Goal: Transaction & Acquisition: Purchase product/service

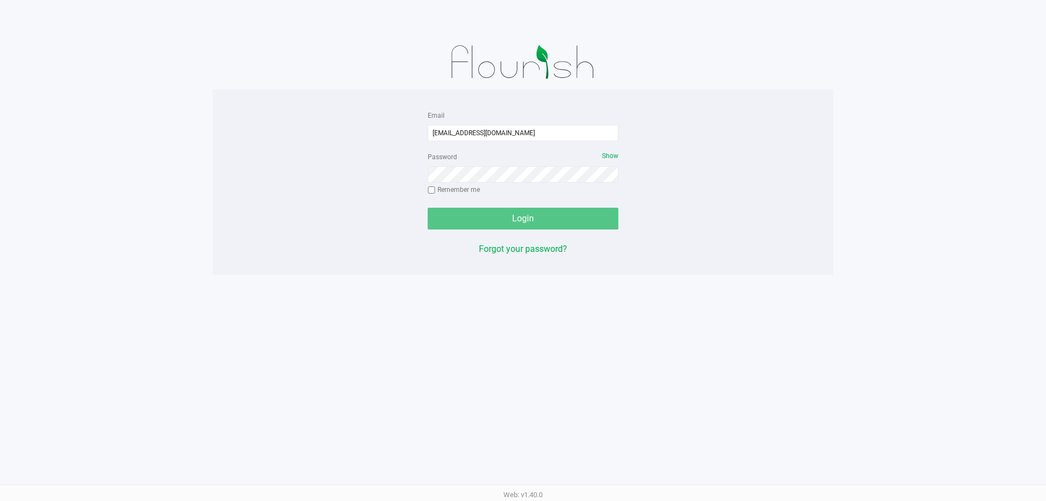
type input "[EMAIL_ADDRESS][DOMAIN_NAME]"
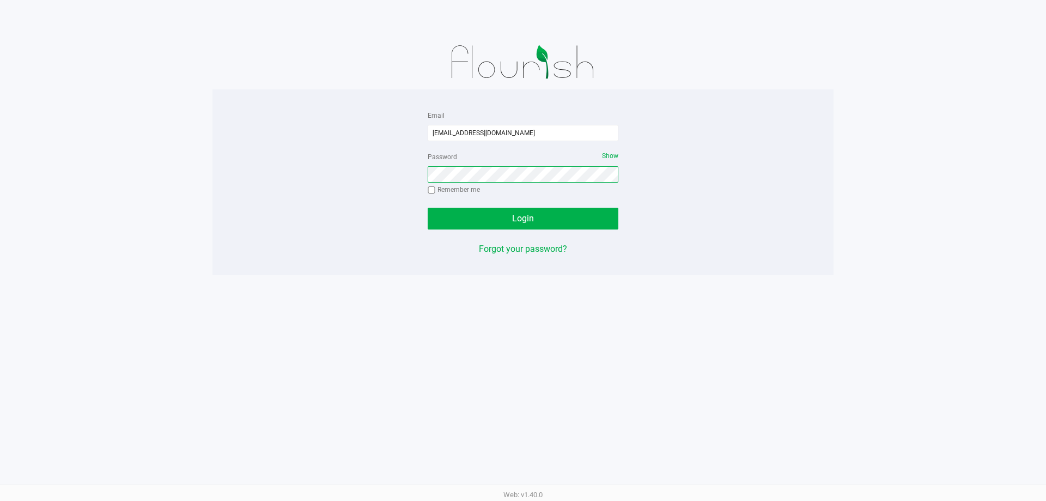
click at [428, 208] on button "Login" at bounding box center [523, 219] width 191 height 22
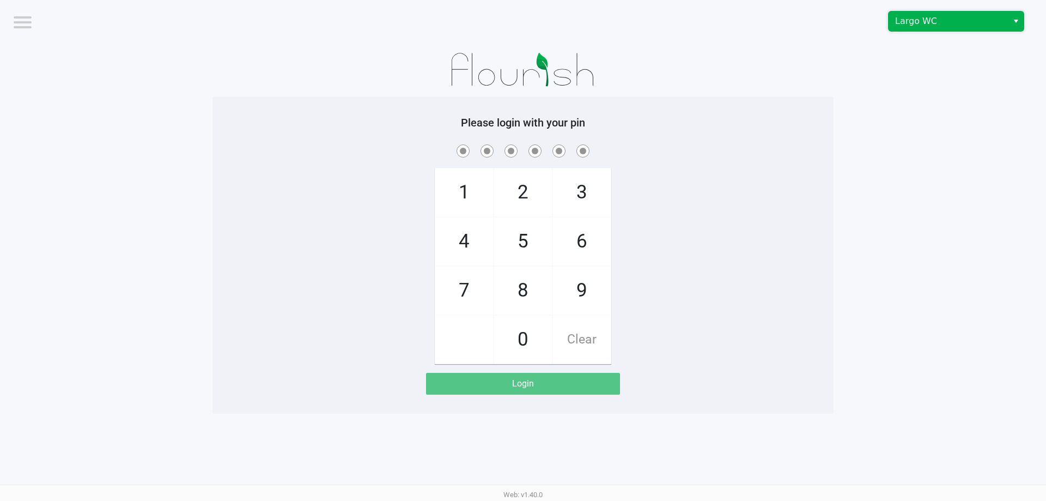
click at [936, 26] on span "Largo WC" at bounding box center [948, 21] width 106 height 13
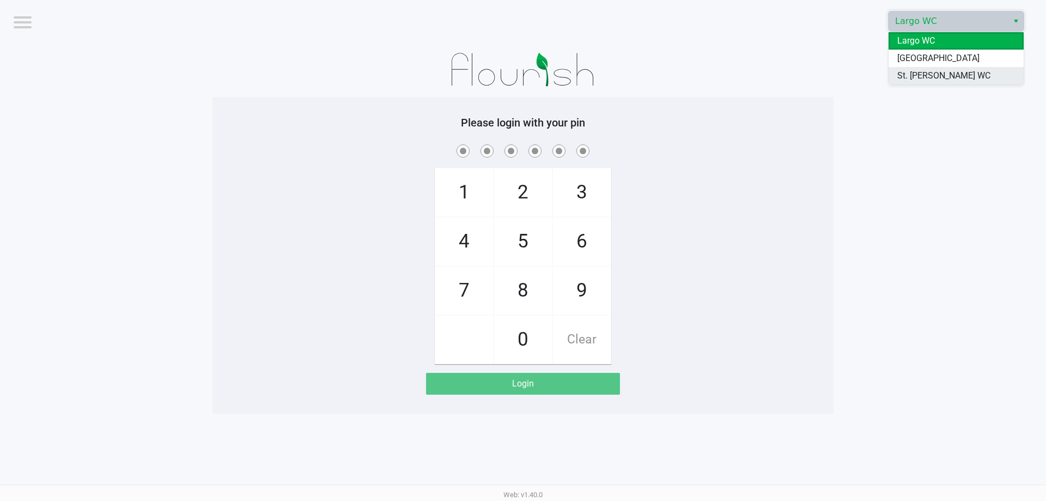
click at [929, 79] on span "St. [PERSON_NAME] WC" at bounding box center [943, 75] width 93 height 13
click at [826, 79] on div at bounding box center [523, 70] width 621 height 54
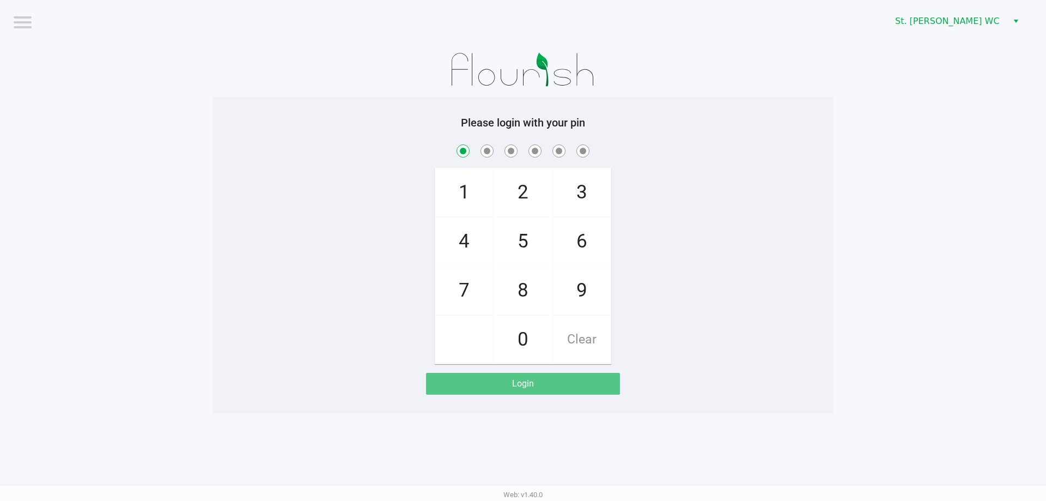
checkbox input "true"
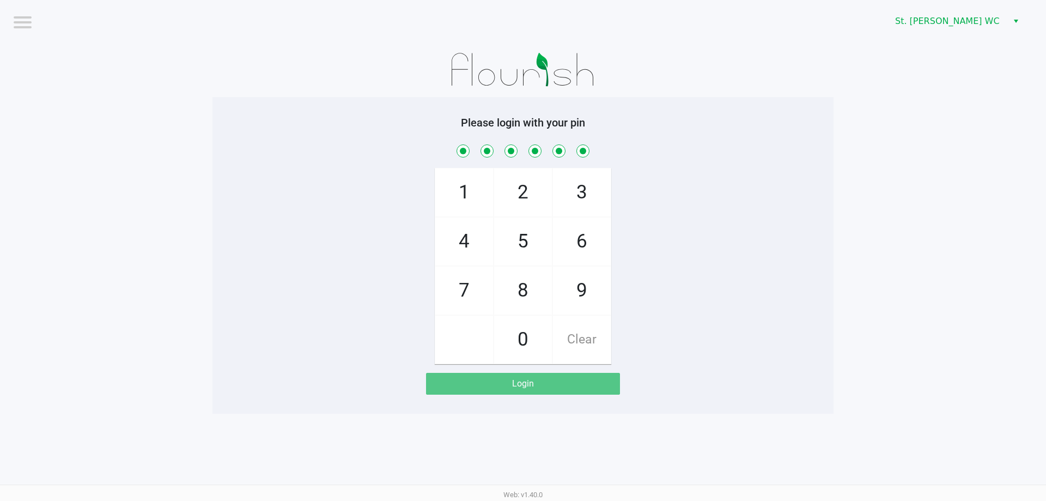
checkbox input "true"
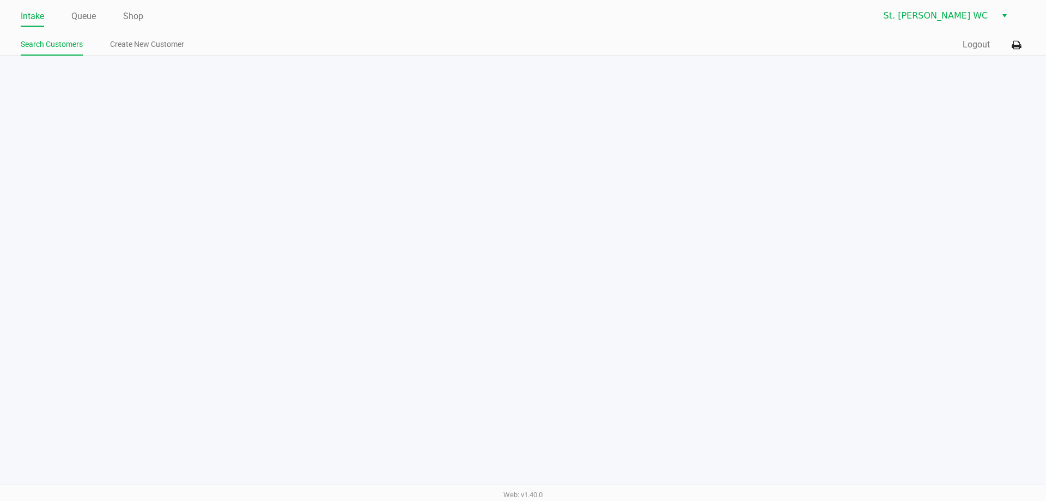
click at [1022, 42] on button at bounding box center [1017, 45] width 18 height 20
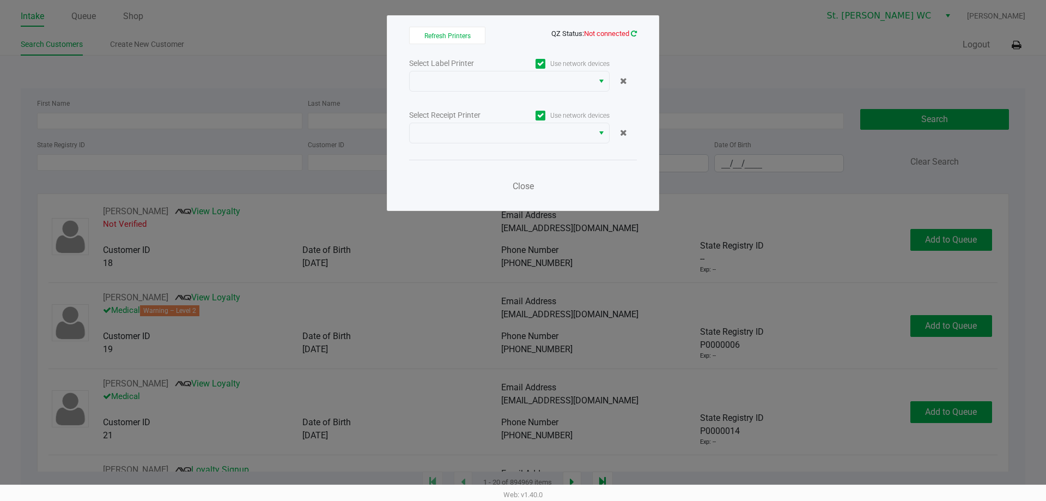
click at [634, 36] on icon at bounding box center [634, 33] width 6 height 7
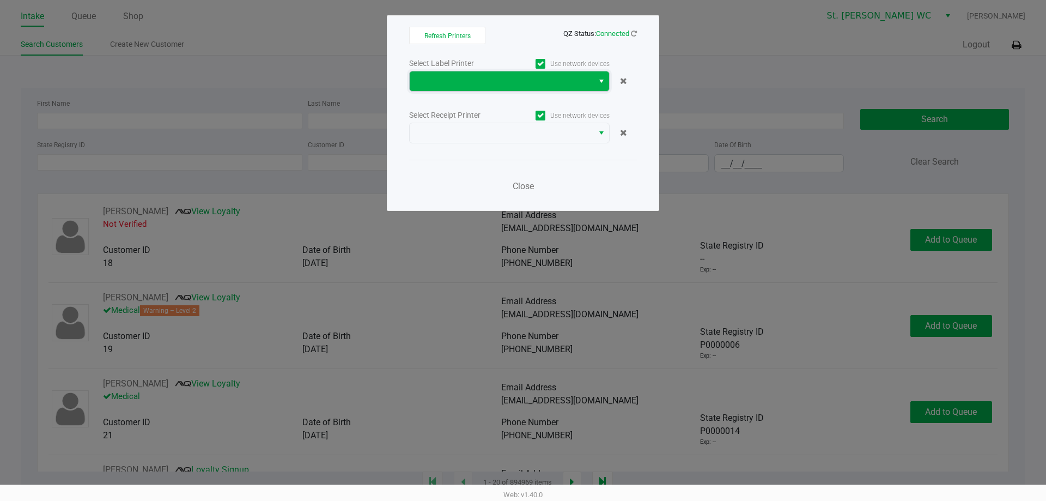
click at [573, 83] on span at bounding box center [501, 81] width 171 height 13
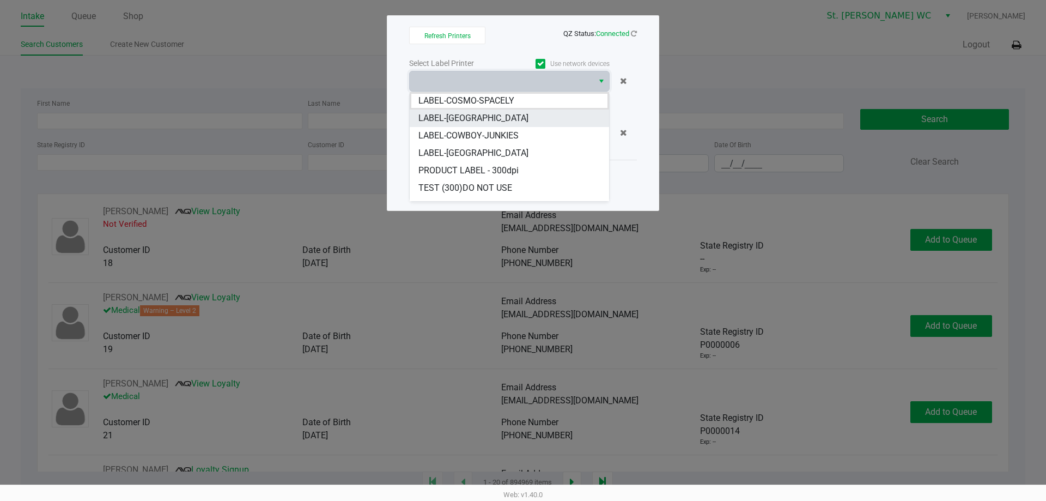
click at [548, 119] on li "LABEL-COSTA-RICA" at bounding box center [509, 118] width 199 height 17
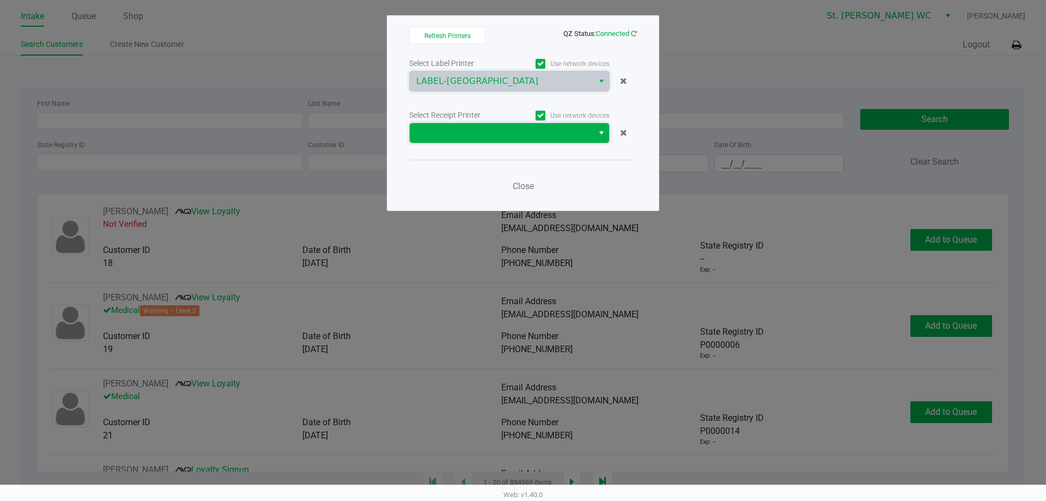
click at [543, 130] on span at bounding box center [501, 132] width 171 height 13
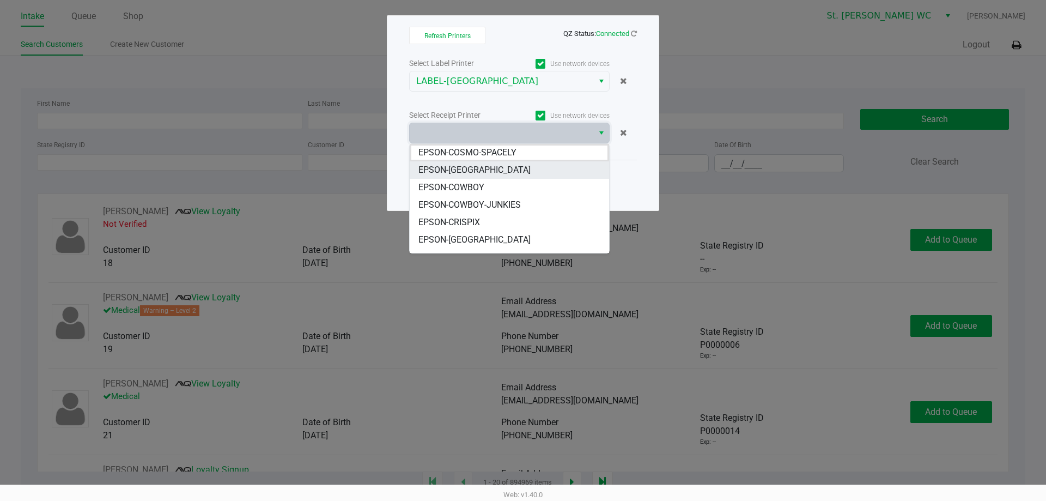
click at [543, 161] on li "EPSON-COSTA-RICA" at bounding box center [509, 169] width 199 height 17
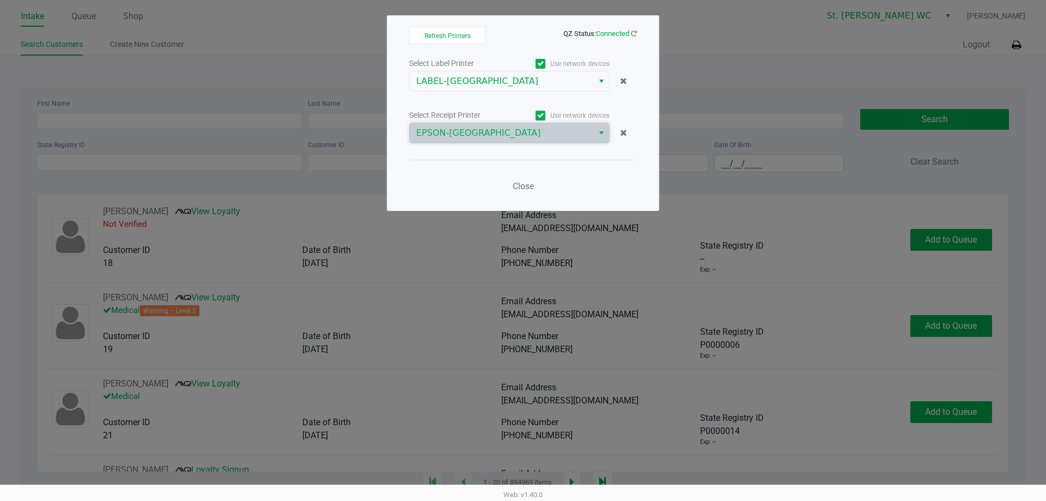
click at [533, 163] on div "Close" at bounding box center [523, 180] width 228 height 40
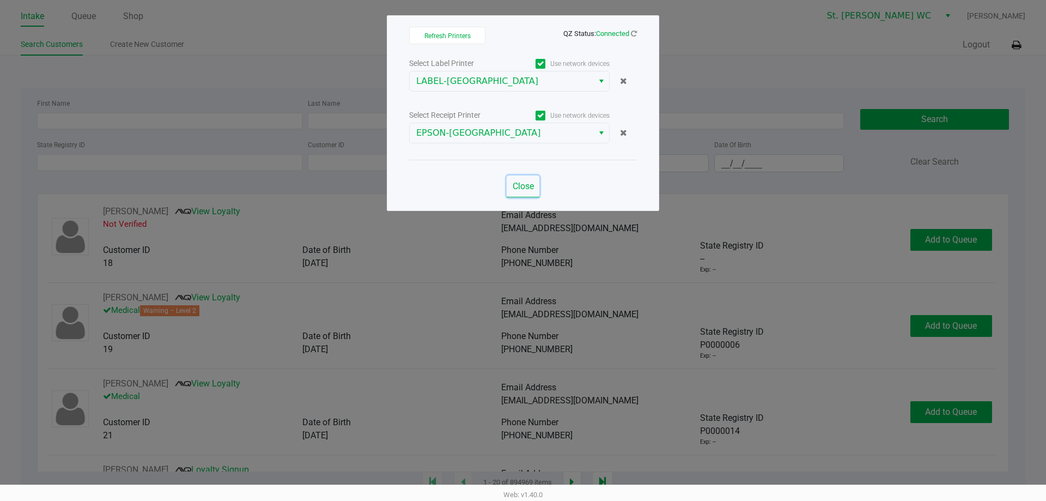
click at [529, 184] on span "Close" at bounding box center [523, 186] width 21 height 10
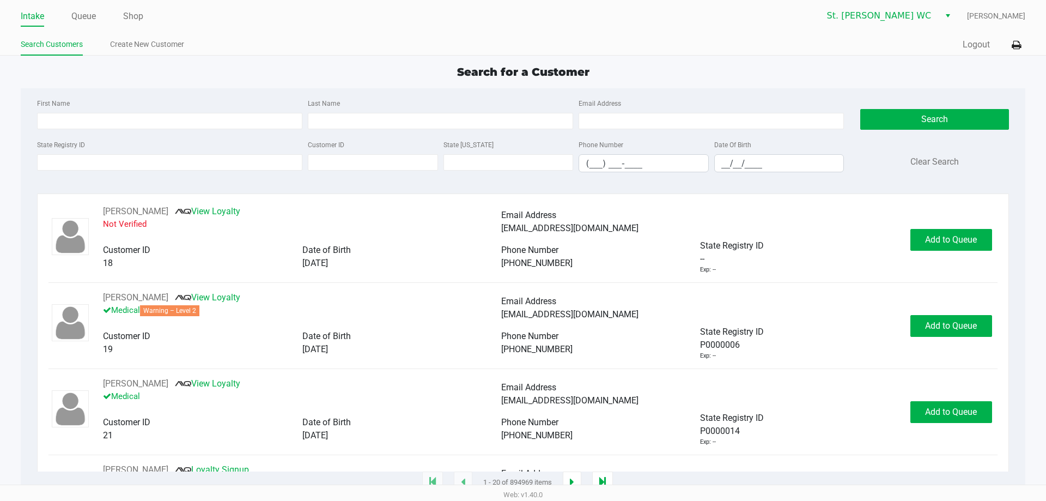
click at [122, 10] on ul "Intake Queue Shop" at bounding box center [272, 17] width 502 height 19
click at [127, 17] on link "Shop" at bounding box center [133, 16] width 20 height 15
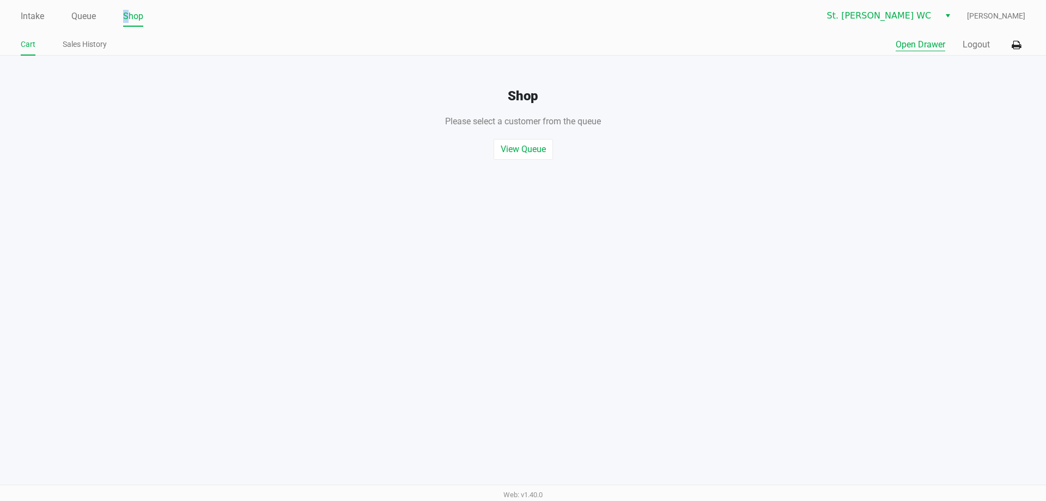
click at [908, 39] on button "Open Drawer" at bounding box center [921, 44] width 50 height 13
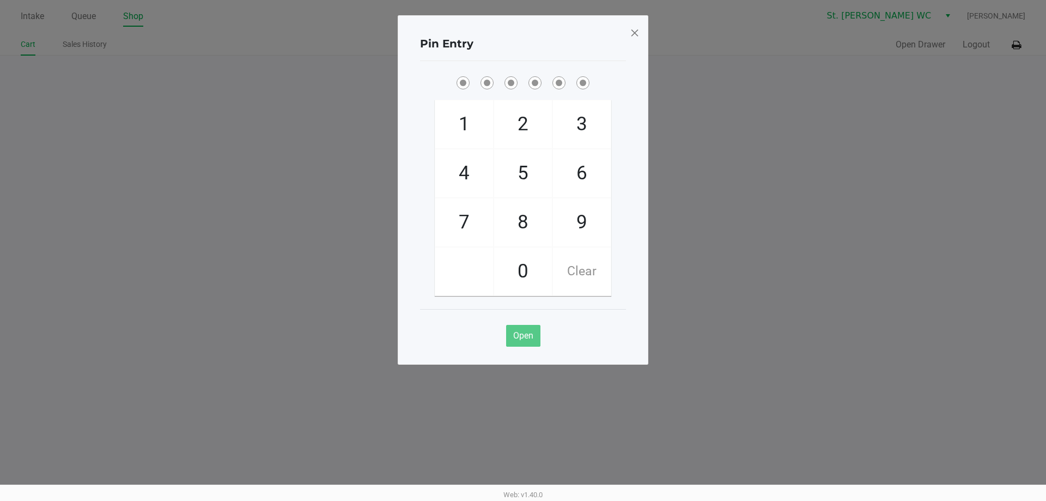
click at [632, 33] on span at bounding box center [635, 32] width 10 height 17
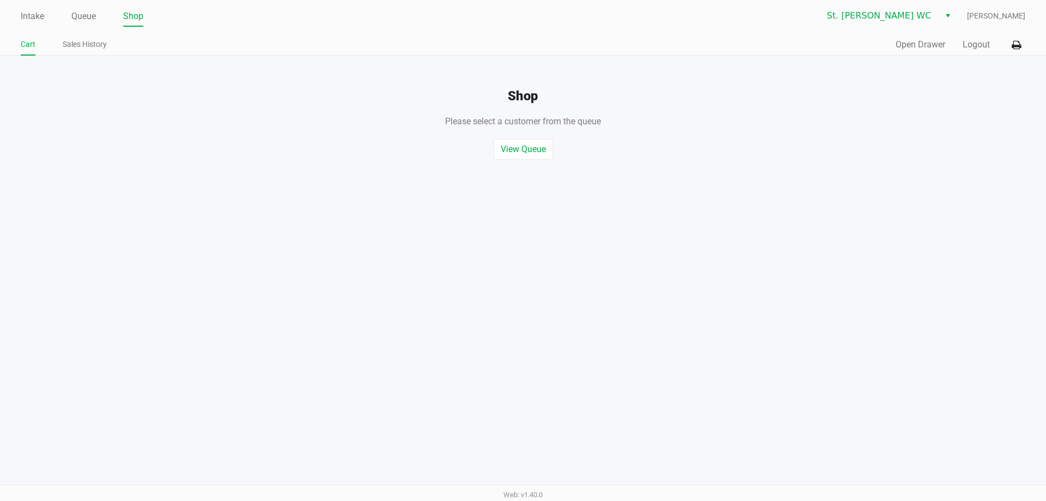
click at [633, 33] on div "Pin Entry 1 4 7 2 5 8 0 3 6 9 Clear Open" at bounding box center [523, 162] width 251 height 349
click at [982, 47] on button "Logout" at bounding box center [976, 44] width 27 height 13
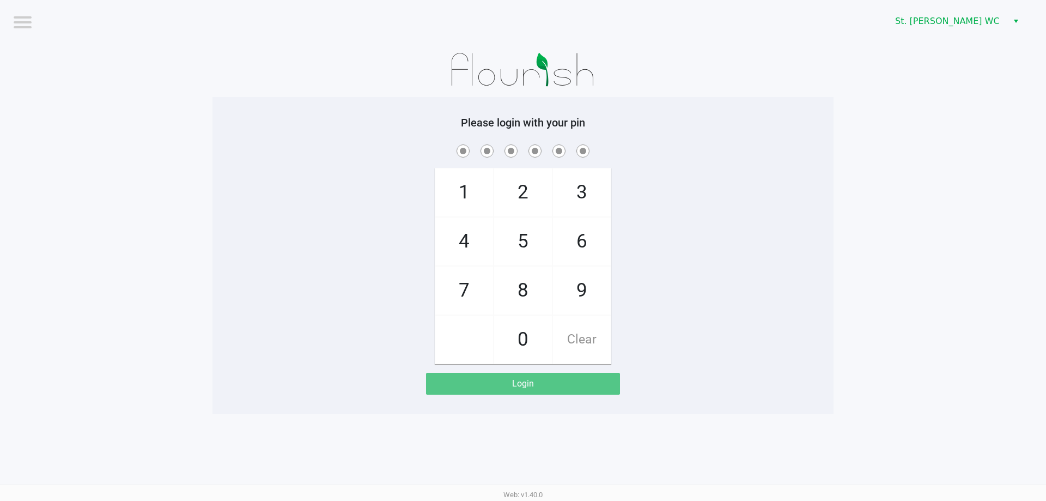
click at [245, 210] on div "1 4 7 2 5 8 0 3 6 9 Clear" at bounding box center [523, 253] width 621 height 222
checkbox input "true"
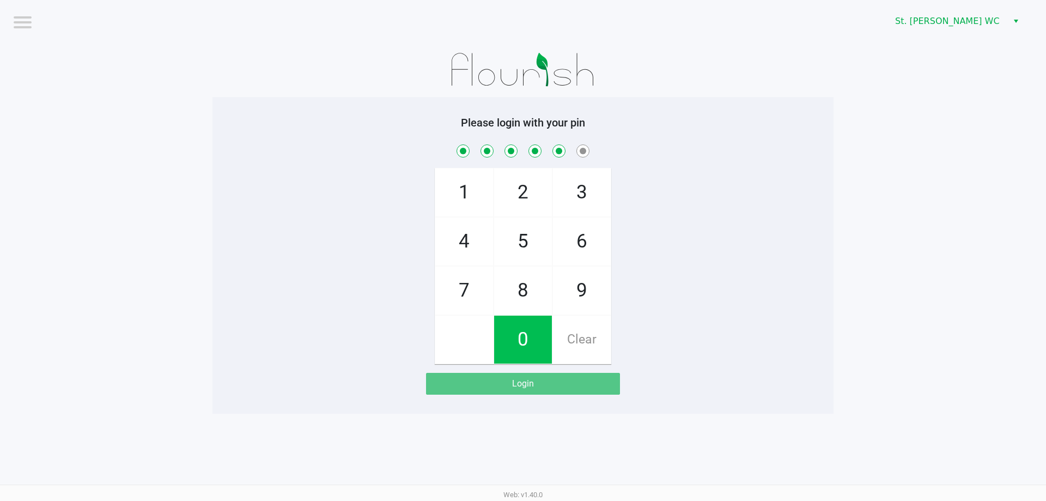
checkbox input "true"
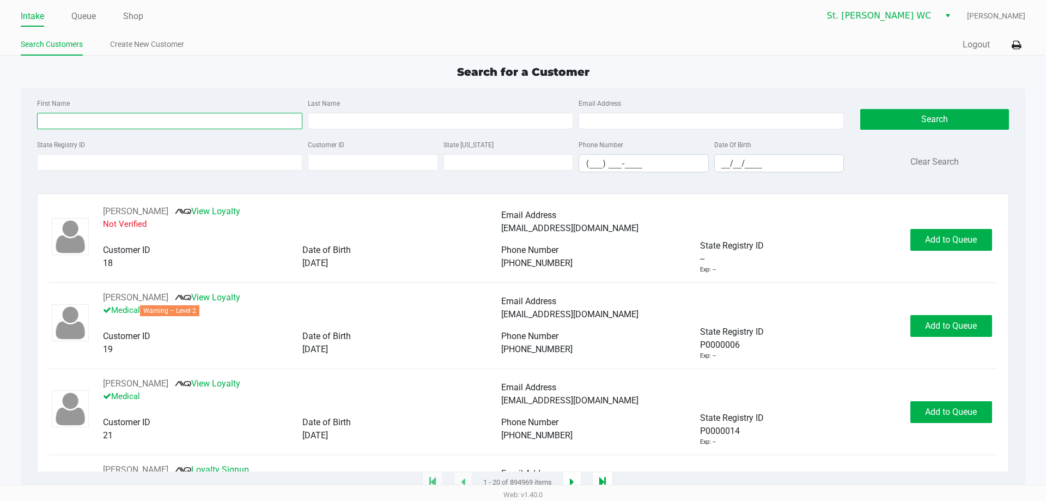
click at [86, 118] on input "First Name" at bounding box center [169, 121] width 265 height 16
type input "Douglas"
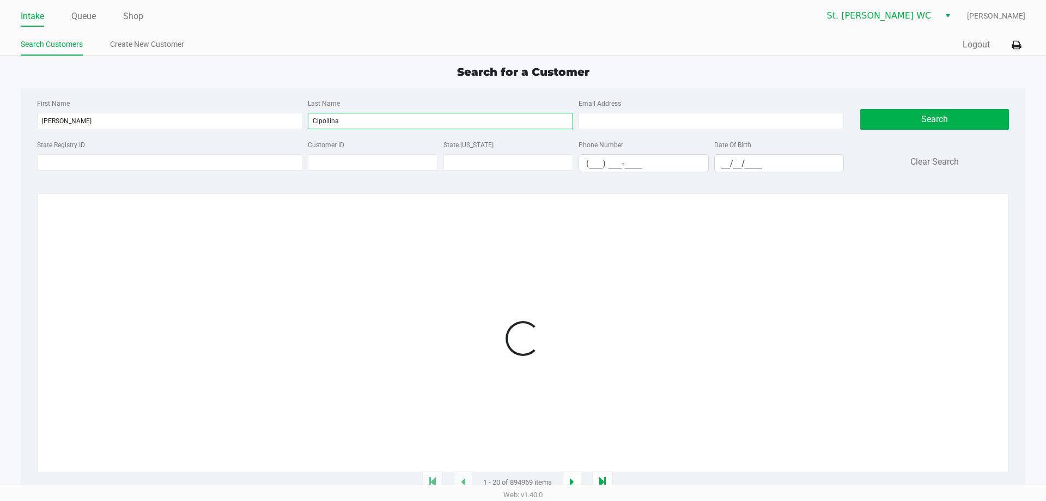
type input "Cipollina"
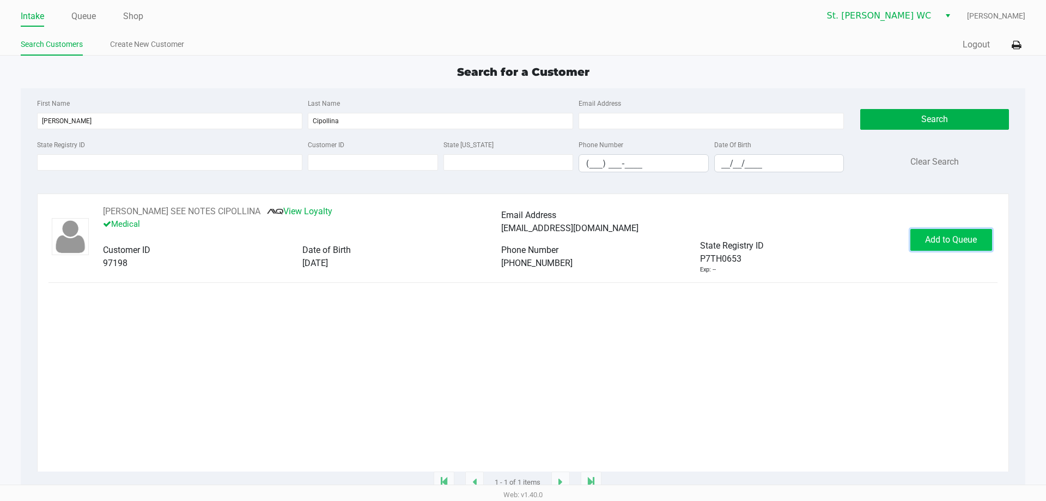
click at [944, 241] on span "Add to Queue" at bounding box center [951, 239] width 52 height 10
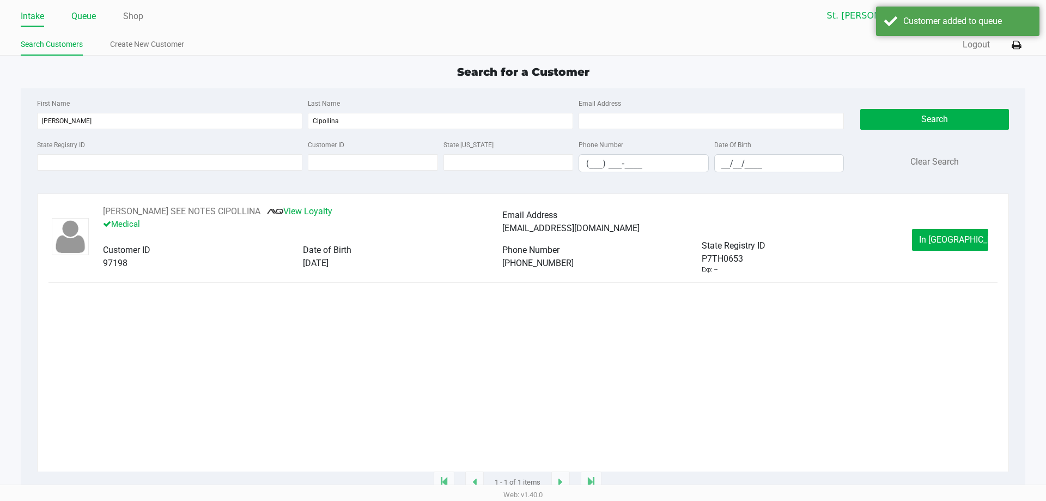
click at [84, 20] on link "Queue" at bounding box center [83, 16] width 25 height 15
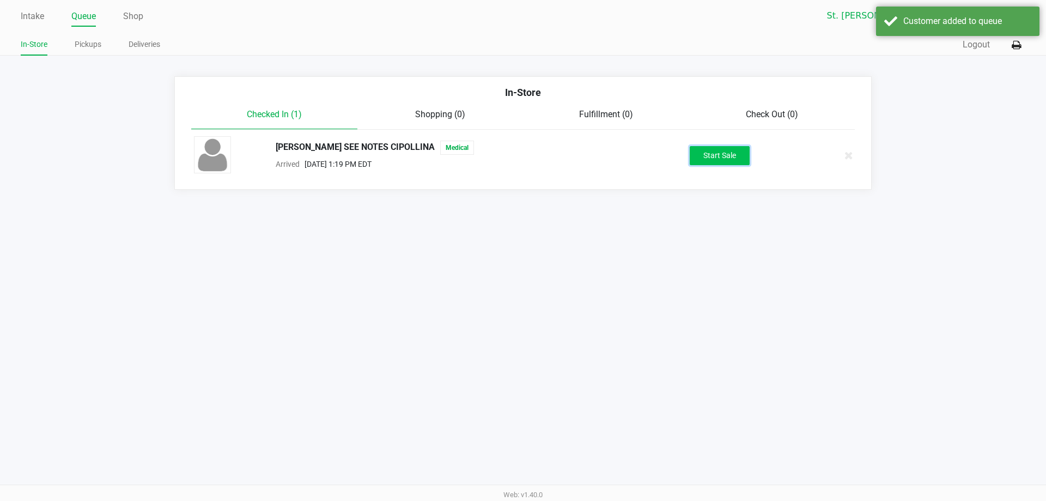
click at [727, 160] on button "Start Sale" at bounding box center [720, 155] width 60 height 19
click at [927, 32] on div "Customer added to queue" at bounding box center [957, 21] width 163 height 29
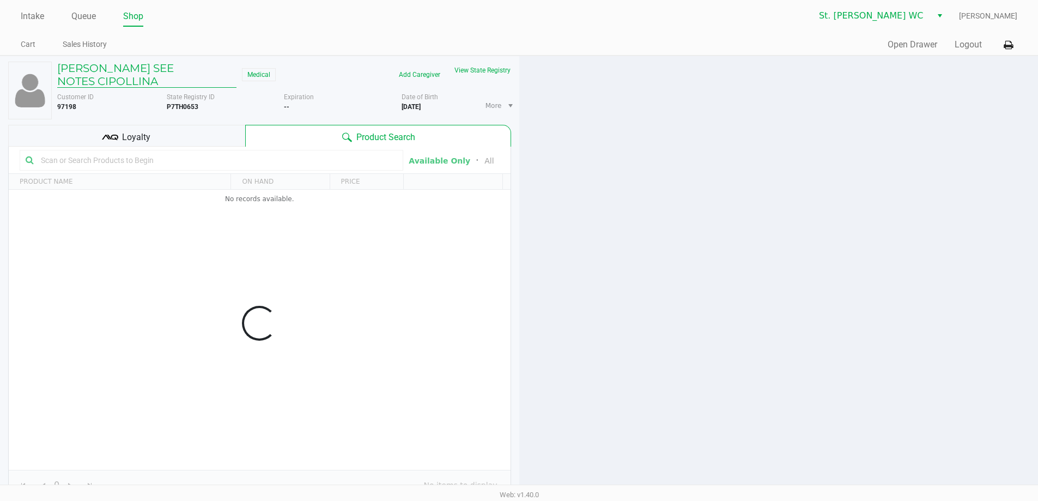
click at [102, 82] on h5 "DOUGLAS SEE NOTES CIPOLLINA" at bounding box center [146, 75] width 179 height 26
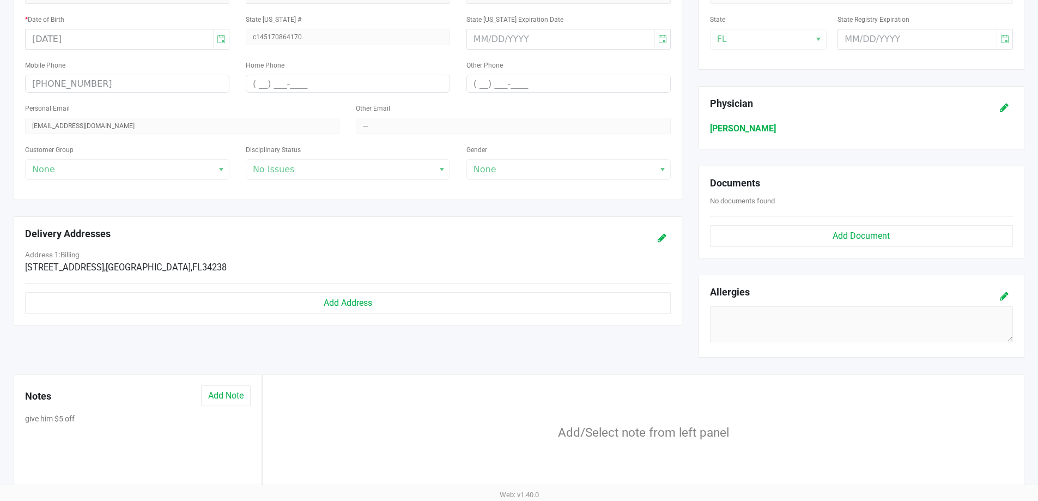
scroll to position [328, 0]
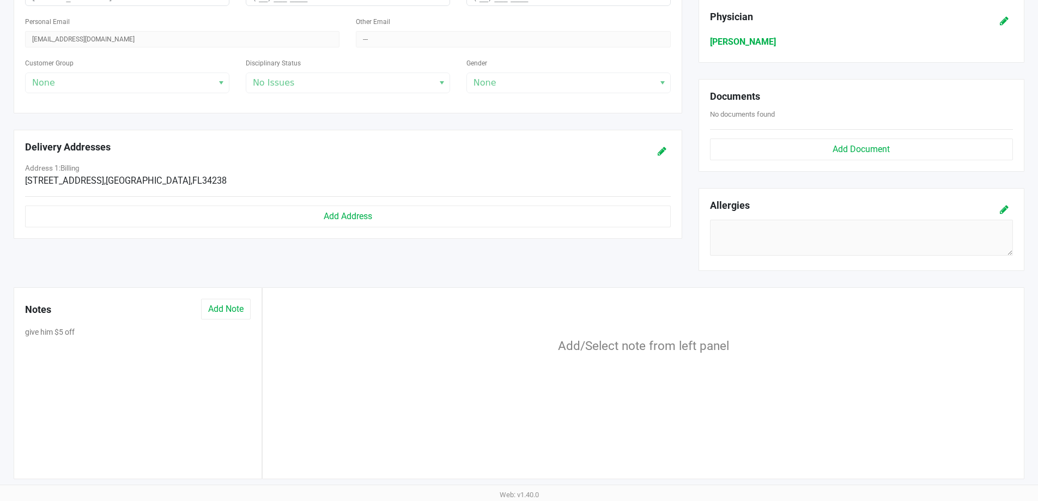
drag, startPoint x: 83, startPoint y: 324, endPoint x: 68, endPoint y: 330, distance: 16.4
click at [82, 324] on div "Notes Add Note" at bounding box center [138, 312] width 242 height 27
click at [68, 330] on button "give him $5 off" at bounding box center [50, 331] width 50 height 11
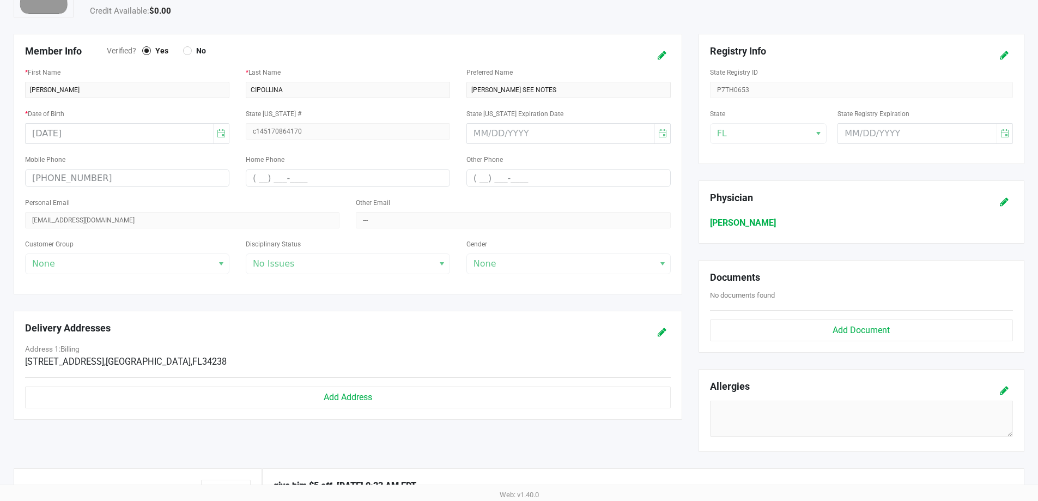
scroll to position [0, 0]
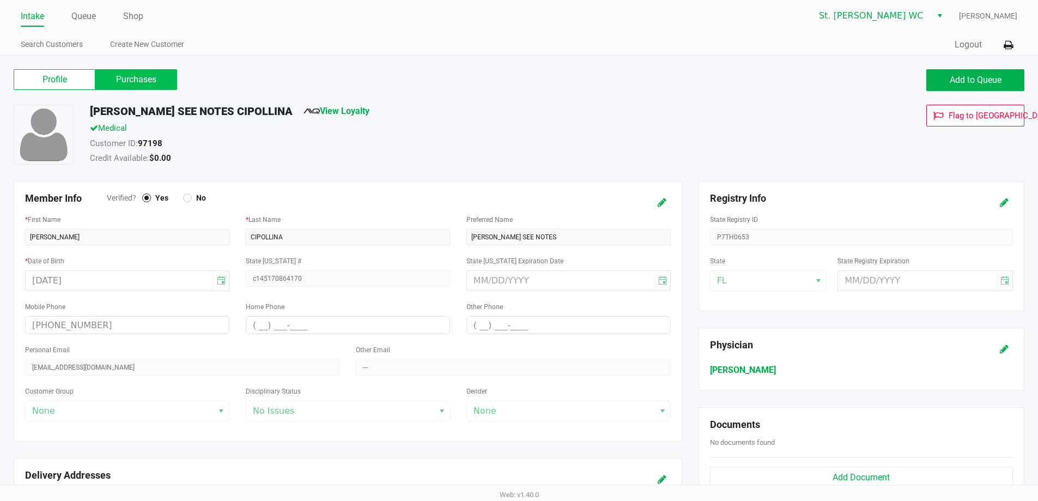
click at [135, 83] on label "Purchases" at bounding box center [136, 79] width 82 height 21
click at [0, 0] on 1 "Purchases" at bounding box center [0, 0] width 0 height 0
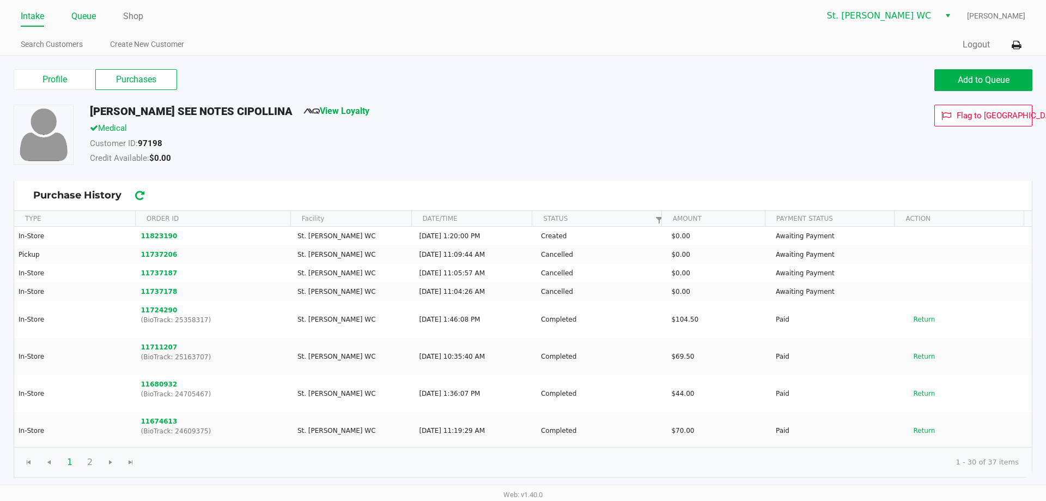
click at [83, 11] on link "Queue" at bounding box center [83, 16] width 25 height 15
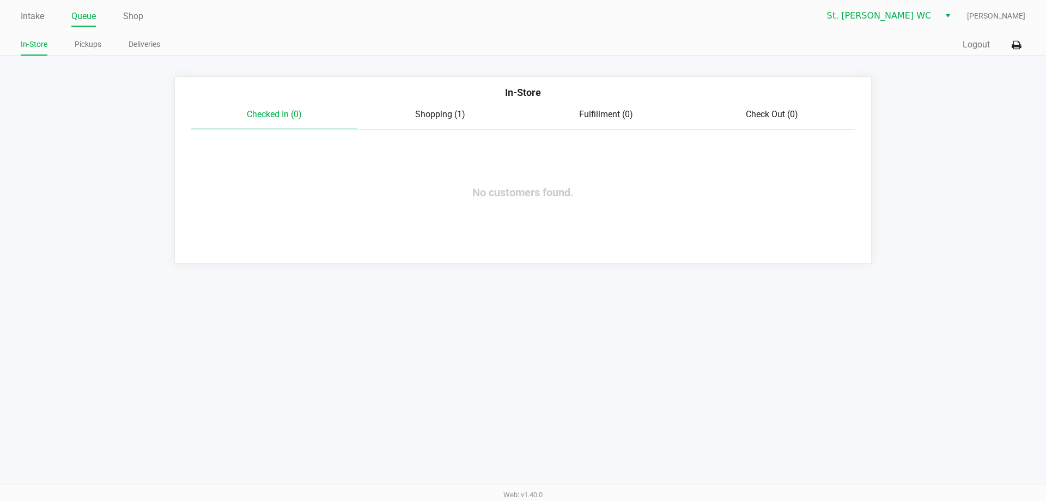
click at [431, 123] on div "Checked In (0) Shopping (1) Fulfillment (0) Check Out (0)" at bounding box center [523, 119] width 664 height 22
click at [426, 115] on span "Shopping (1)" at bounding box center [440, 114] width 50 height 10
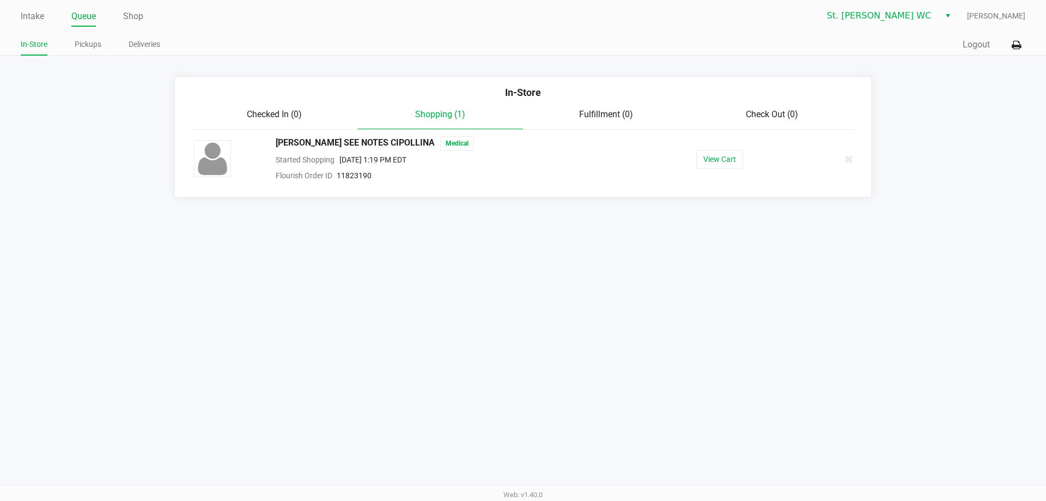
click at [752, 150] on div "View Cart" at bounding box center [719, 159] width 168 height 19
click at [744, 152] on div "View Cart" at bounding box center [719, 159] width 168 height 19
click at [728, 160] on button "View Cart" at bounding box center [719, 159] width 47 height 19
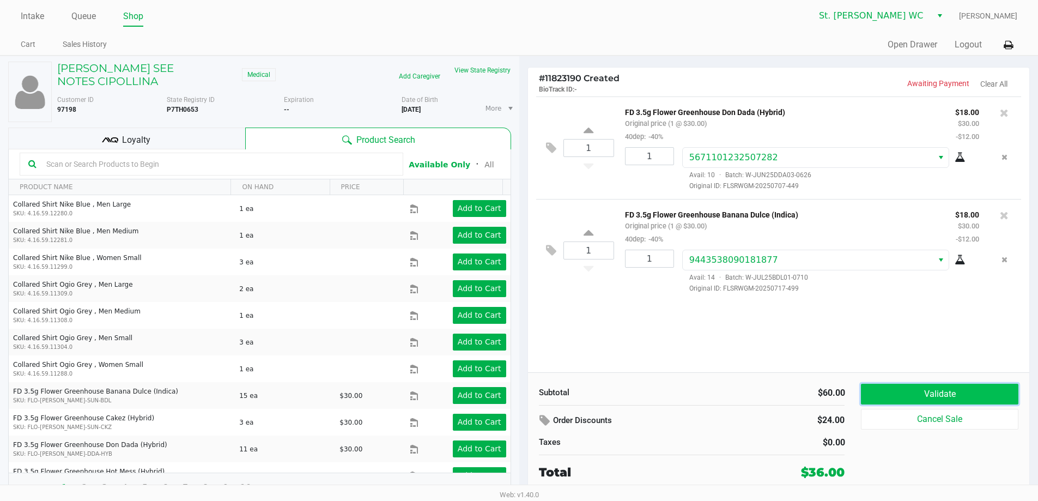
click at [909, 400] on button "Validate" at bounding box center [939, 394] width 157 height 21
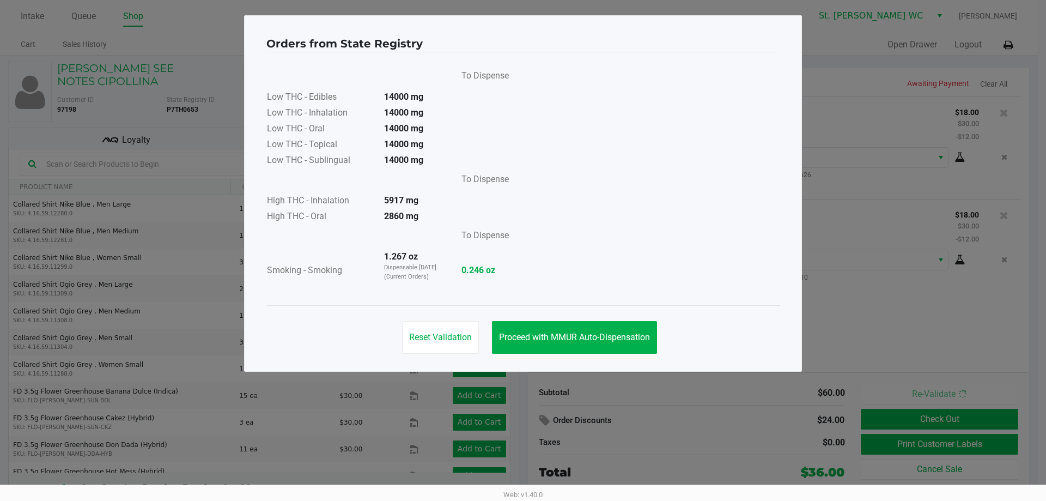
click at [634, 376] on ngb-modal-window "Orders from State Registry To Dispense Low THC - Edibles 14000 mg Low THC - Inh…" at bounding box center [523, 250] width 1046 height 501
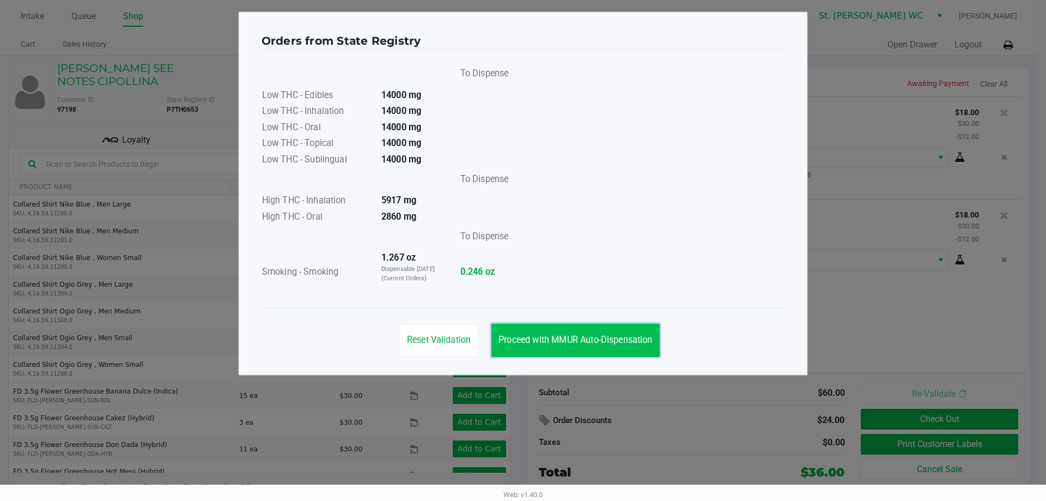
click at [616, 341] on span "Proceed with MMUR Auto-Dispensation" at bounding box center [576, 340] width 154 height 10
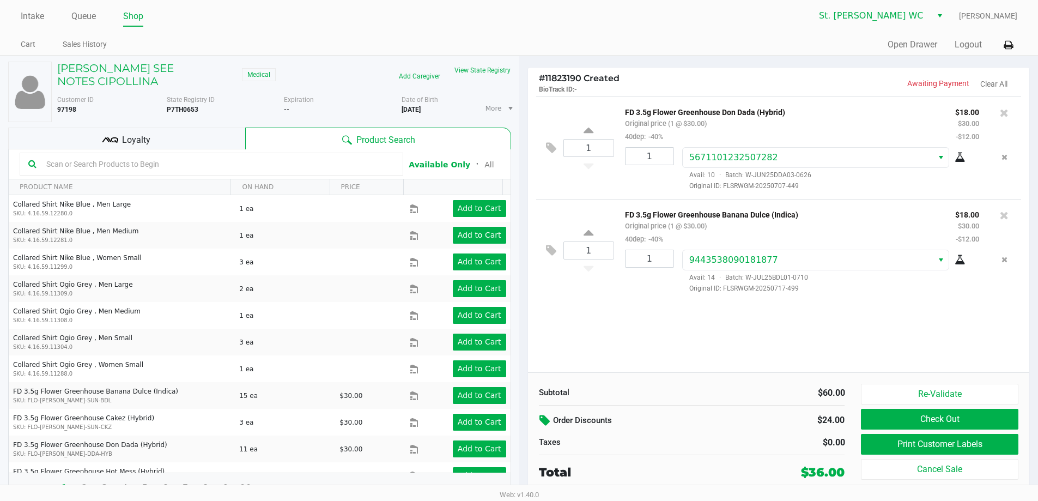
click at [547, 422] on icon at bounding box center [545, 420] width 13 height 13
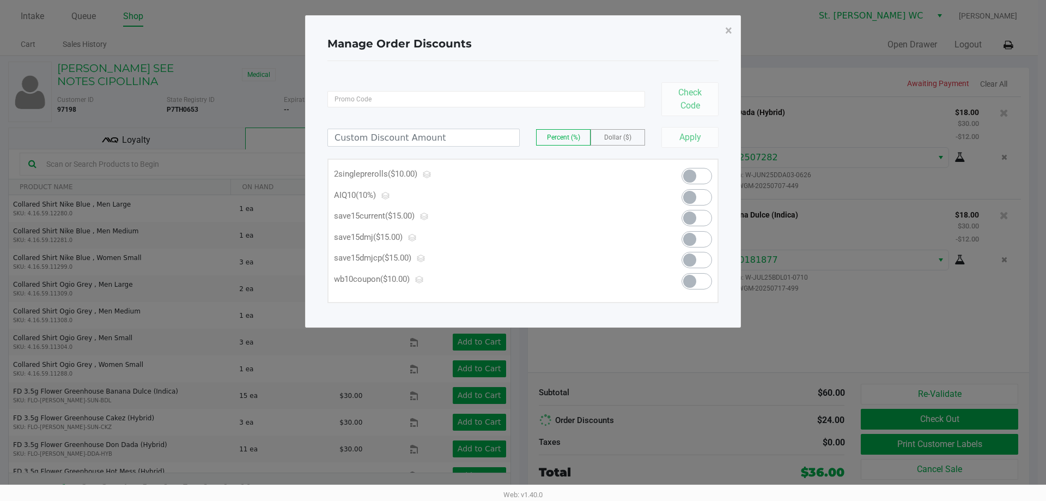
click at [626, 140] on span "Dollar ($)" at bounding box center [617, 137] width 27 height 8
click at [474, 142] on input at bounding box center [423, 137] width 191 height 17
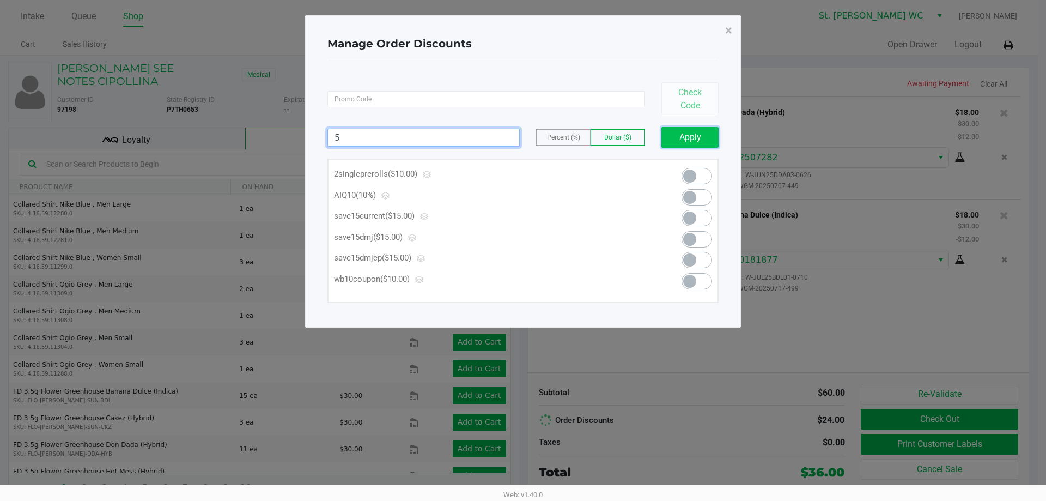
type input "5.00"
click at [682, 138] on button "Apply" at bounding box center [689, 137] width 57 height 21
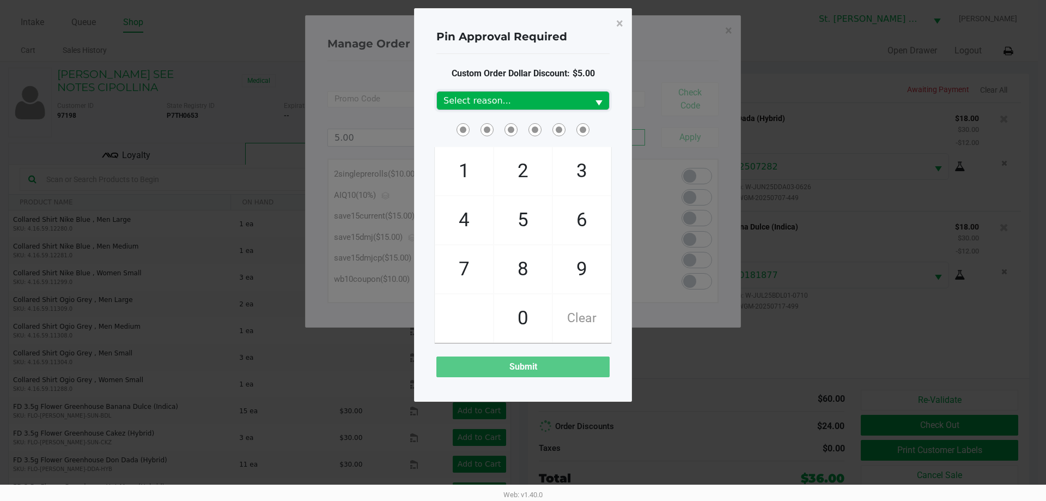
click at [569, 107] on span "Select reason..." at bounding box center [512, 101] width 151 height 18
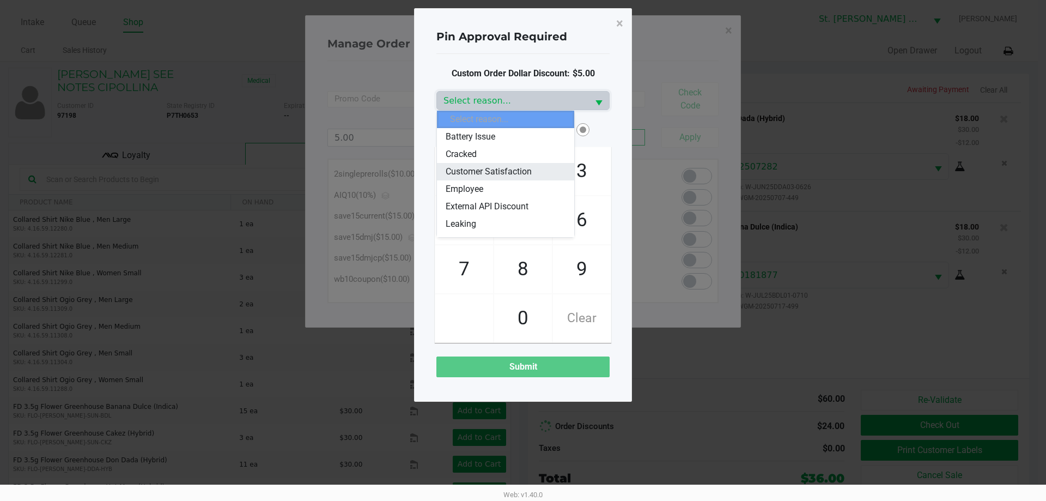
click at [520, 174] on span "Customer Satisfaction" at bounding box center [489, 171] width 86 height 13
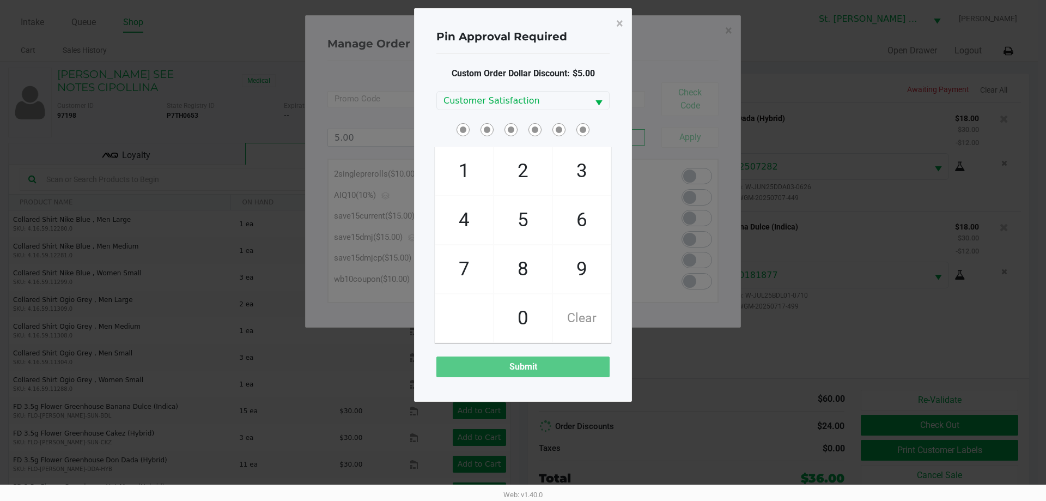
click at [514, 69] on span "Custom Order Dollar Discount: $5.00" at bounding box center [523, 73] width 143 height 13
checkbox input "true"
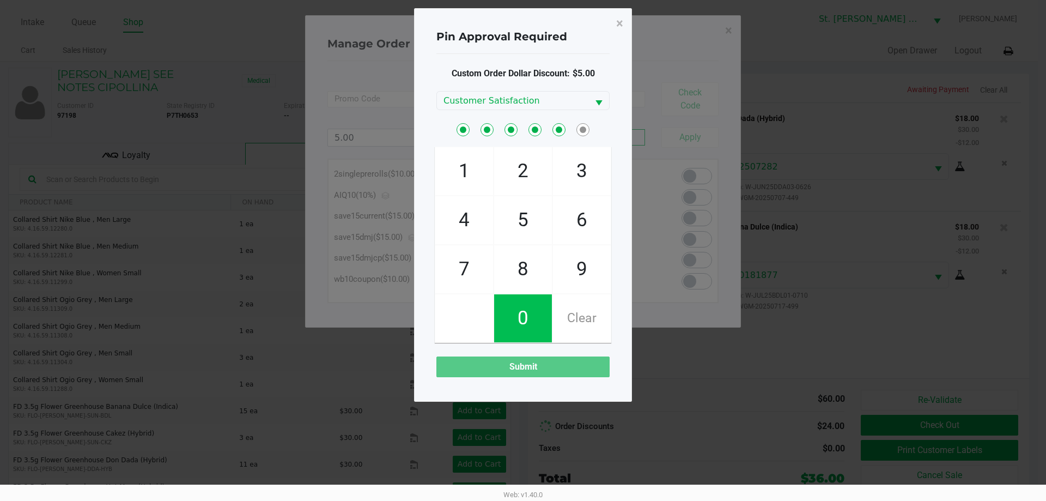
checkbox input "true"
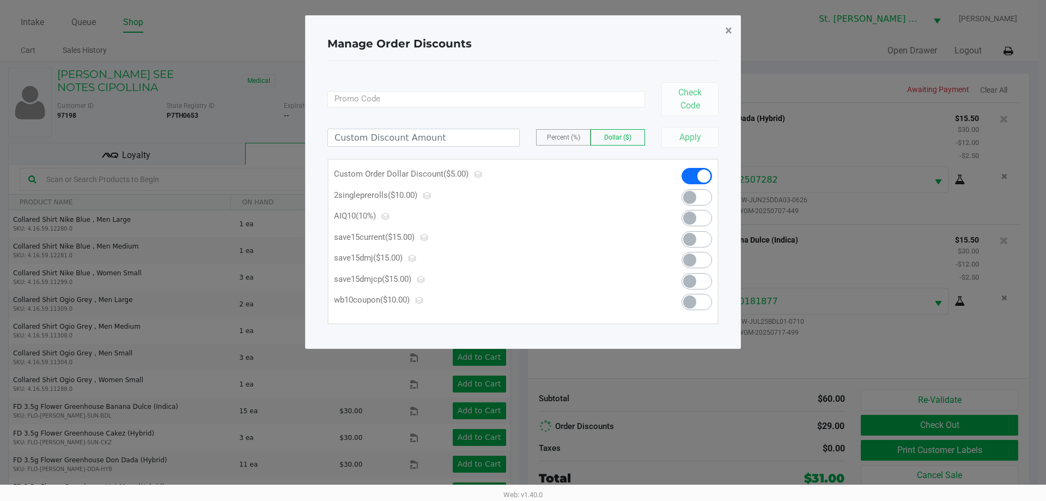
click at [729, 32] on span "×" at bounding box center [728, 30] width 7 height 15
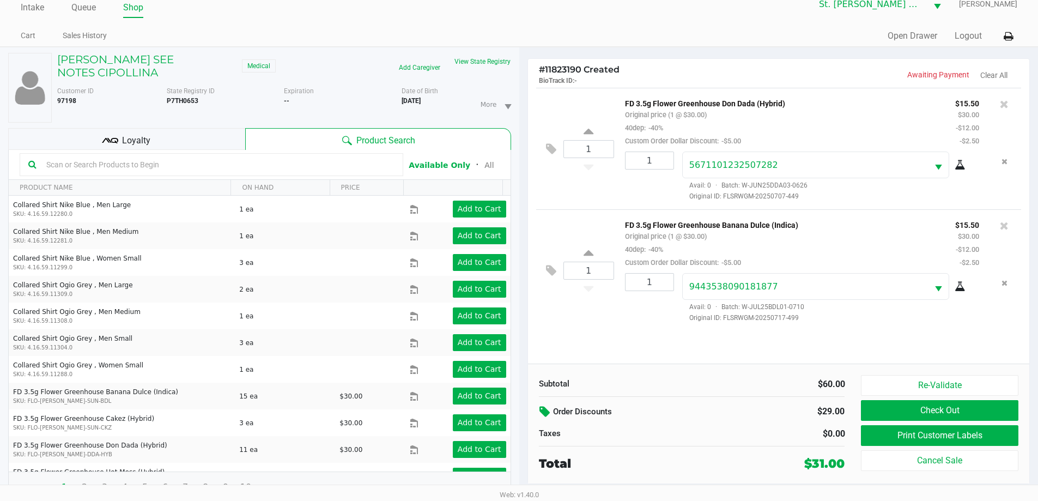
scroll to position [23, 0]
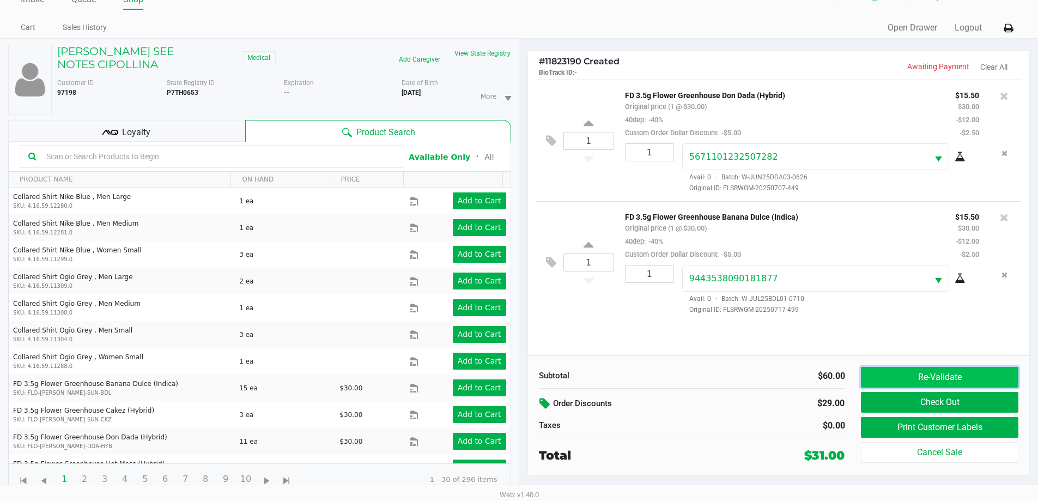
click at [930, 380] on button "Re-Validate" at bounding box center [939, 377] width 157 height 21
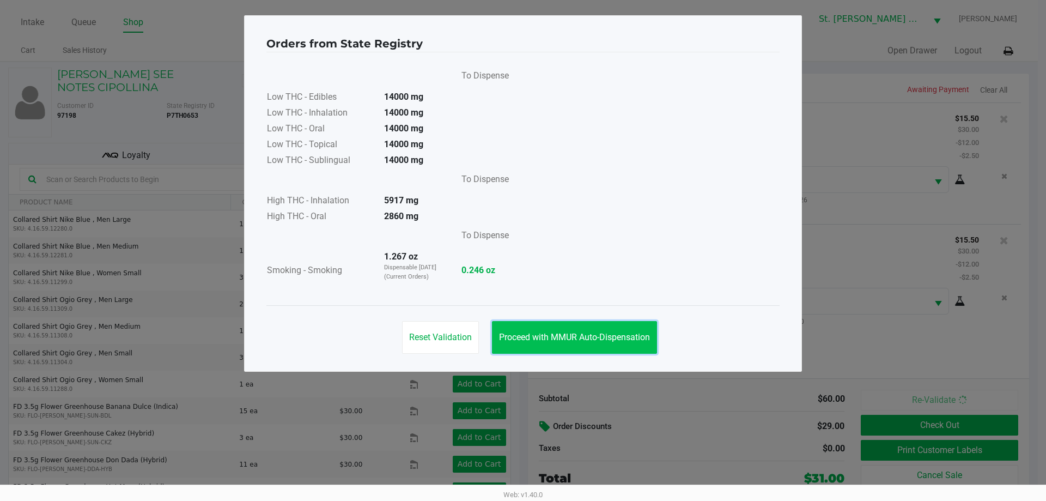
click at [615, 349] on button "Proceed with MMUR Auto-Dispensation" at bounding box center [574, 337] width 165 height 33
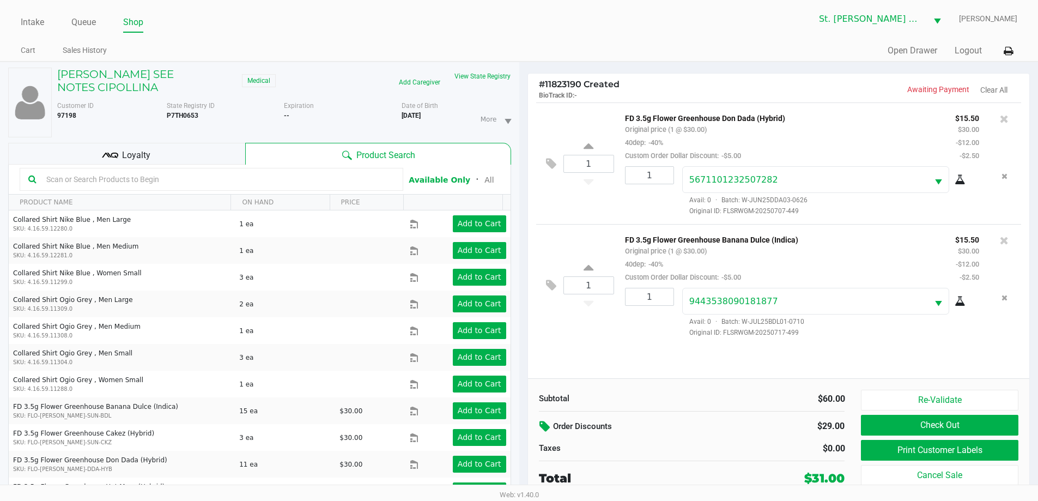
click at [157, 154] on div "Loyalty" at bounding box center [126, 154] width 237 height 22
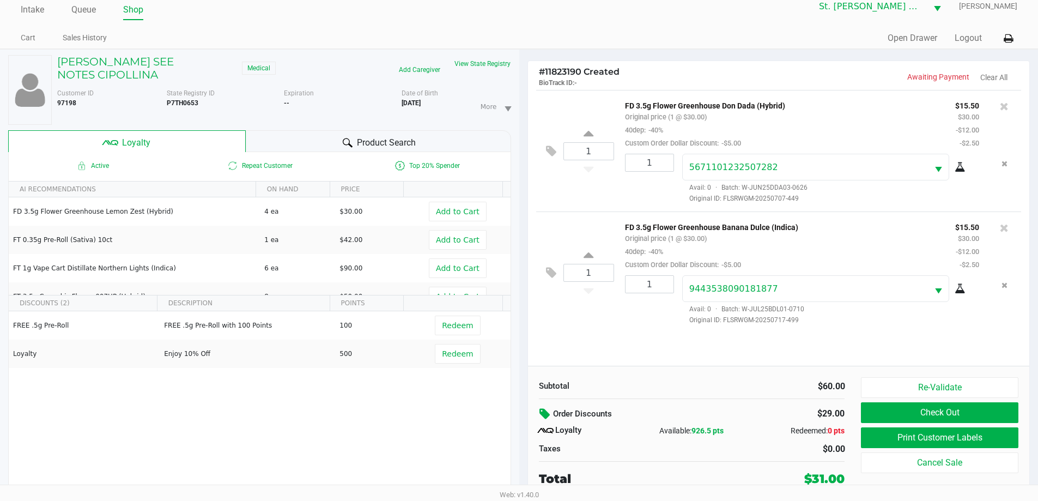
scroll to position [23, 0]
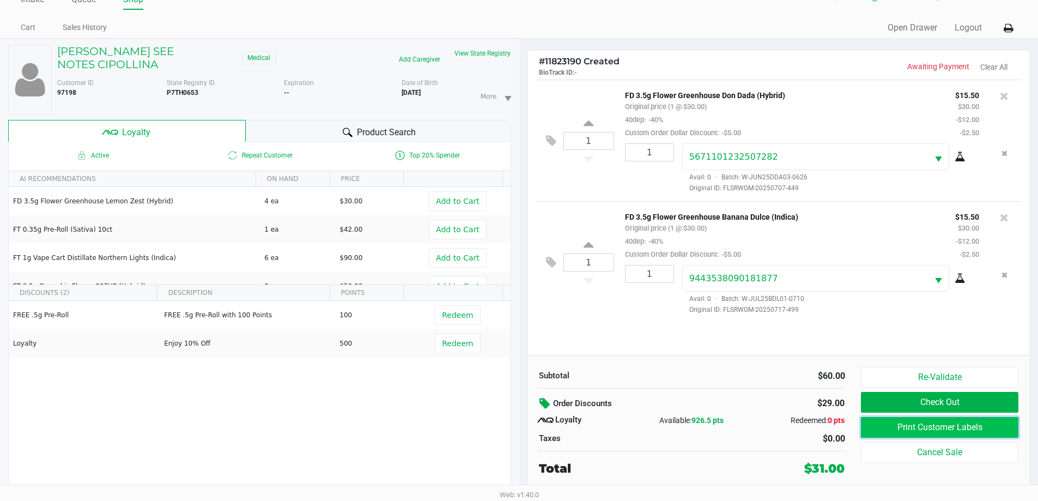
click at [896, 432] on button "Print Customer Labels" at bounding box center [939, 427] width 157 height 21
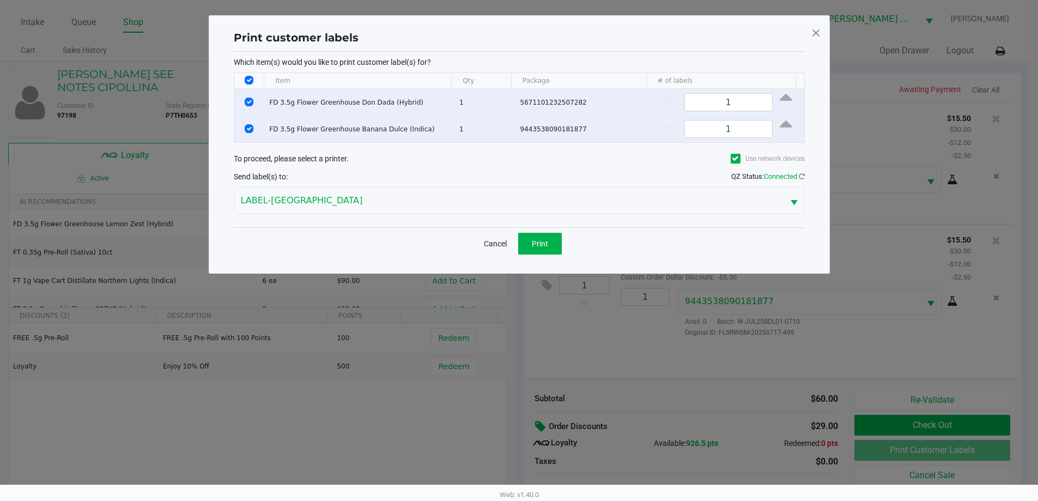
scroll to position [0, 0]
click at [544, 227] on div "Which item(s) would you like to print customer label(s) for? Item Qty Package #…" at bounding box center [523, 139] width 571 height 175
click at [548, 235] on button "Print" at bounding box center [544, 244] width 44 height 22
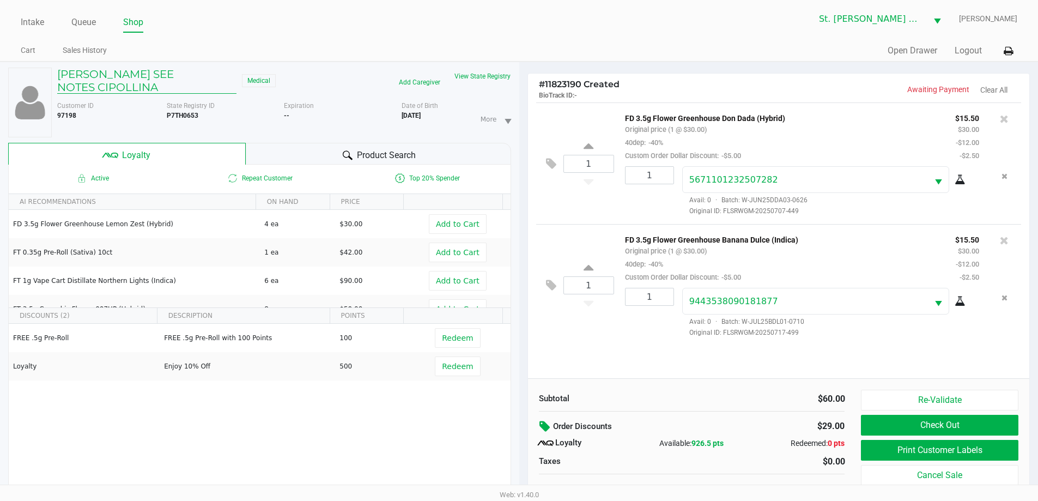
click at [98, 87] on h5 "DOUGLAS SEE NOTES CIPOLLINA" at bounding box center [146, 81] width 179 height 26
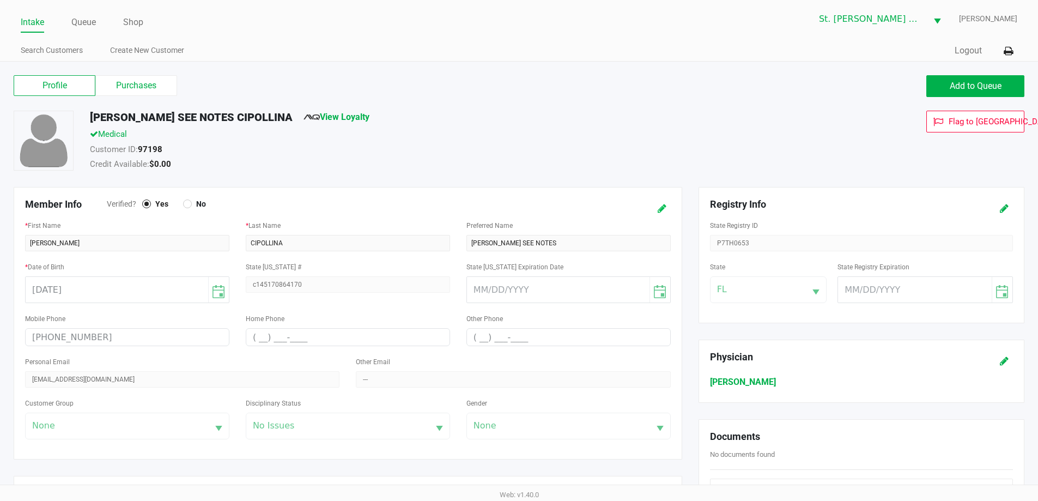
click at [656, 208] on button at bounding box center [661, 208] width 17 height 20
click at [590, 247] on input "DOUGLAS SEE NOTES" at bounding box center [568, 243] width 204 height 16
click at [653, 215] on button at bounding box center [650, 208] width 17 height 20
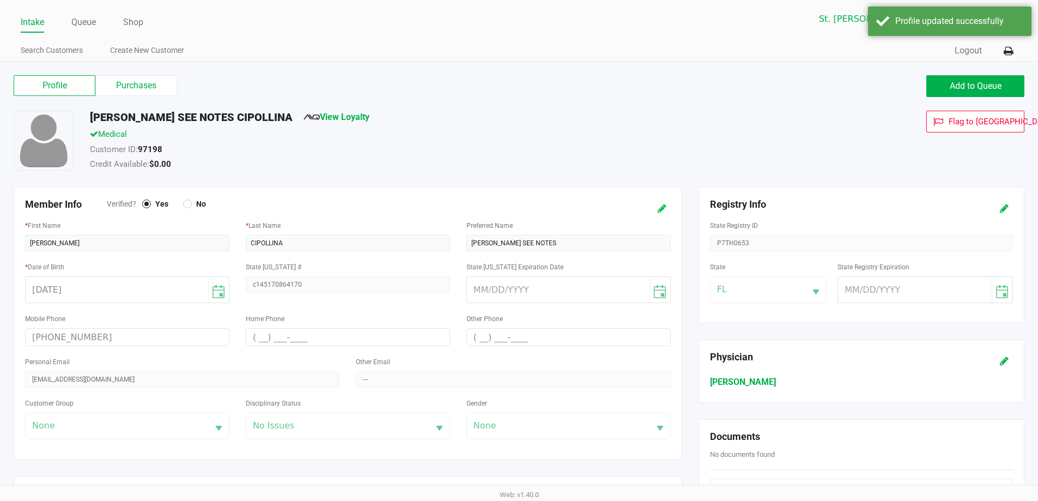
click at [656, 209] on button at bounding box center [661, 208] width 17 height 20
click at [559, 242] on input "DOUGLAS SEE NOTES" at bounding box center [568, 243] width 204 height 16
click at [149, 250] on input "DOUGLAS" at bounding box center [127, 243] width 204 height 16
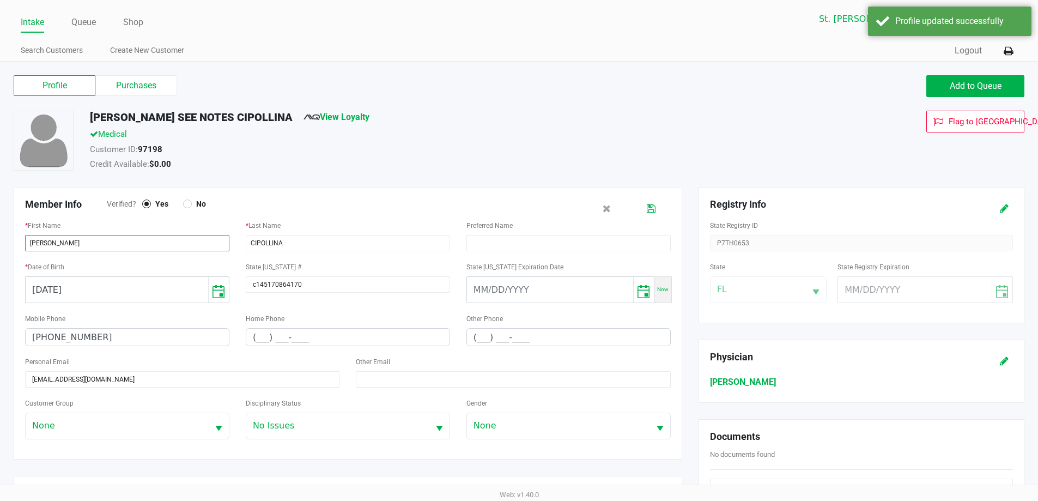
click at [149, 250] on input "DOUGLAS" at bounding box center [127, 243] width 204 height 16
click at [588, 236] on input "text" at bounding box center [568, 243] width 204 height 16
paste input "DOUGLAS"
type input "DOUGLAS"
click at [670, 213] on div "Member Info Verified? Yes No" at bounding box center [348, 208] width 662 height 20
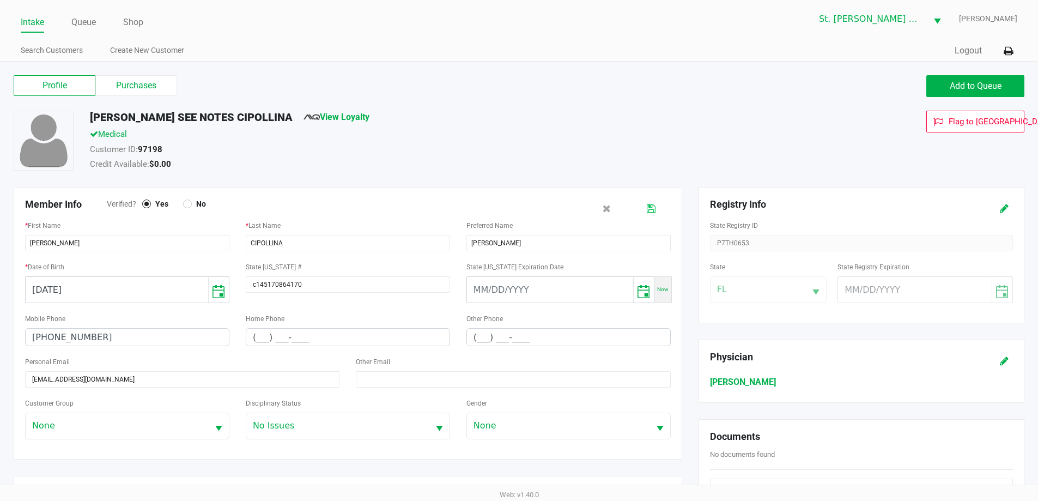
click at [648, 207] on icon at bounding box center [651, 209] width 9 height 8
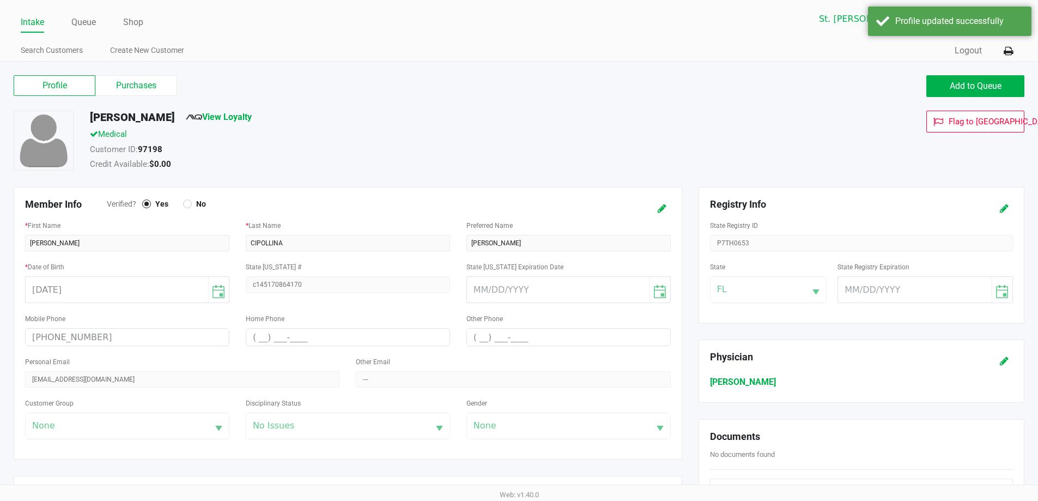
click at [98, 22] on ul "Intake Queue Shop" at bounding box center [270, 23] width 498 height 19
click at [95, 22] on link "Queue" at bounding box center [83, 22] width 25 height 15
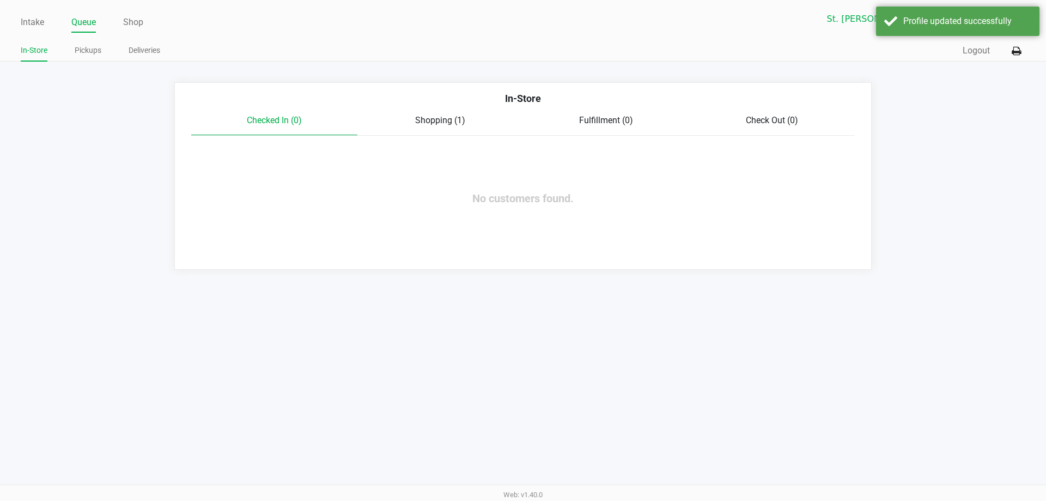
click at [426, 122] on span "Shopping (1)" at bounding box center [440, 120] width 50 height 10
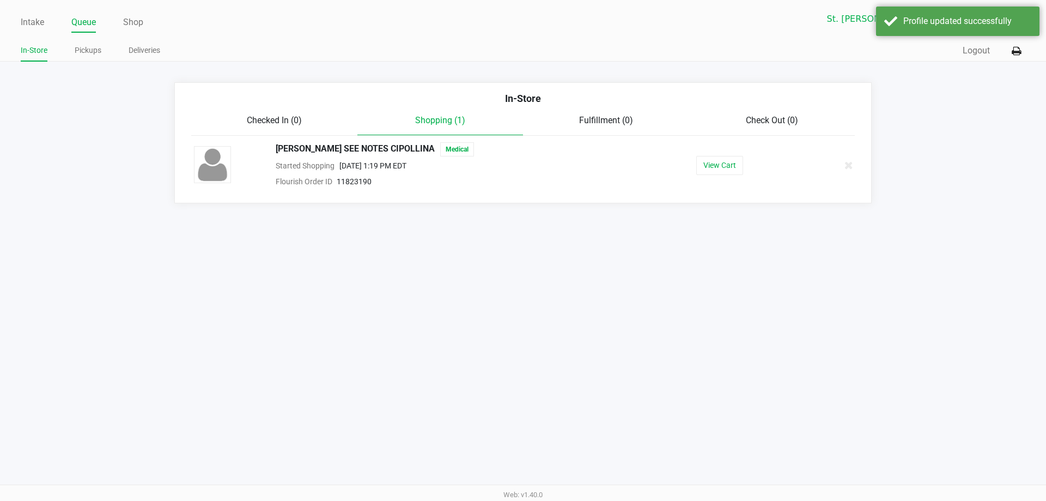
click at [790, 174] on div "View Cart" at bounding box center [719, 165] width 168 height 19
click at [685, 173] on div "View Cart" at bounding box center [719, 165] width 168 height 19
click at [709, 168] on button "View Cart" at bounding box center [719, 165] width 47 height 19
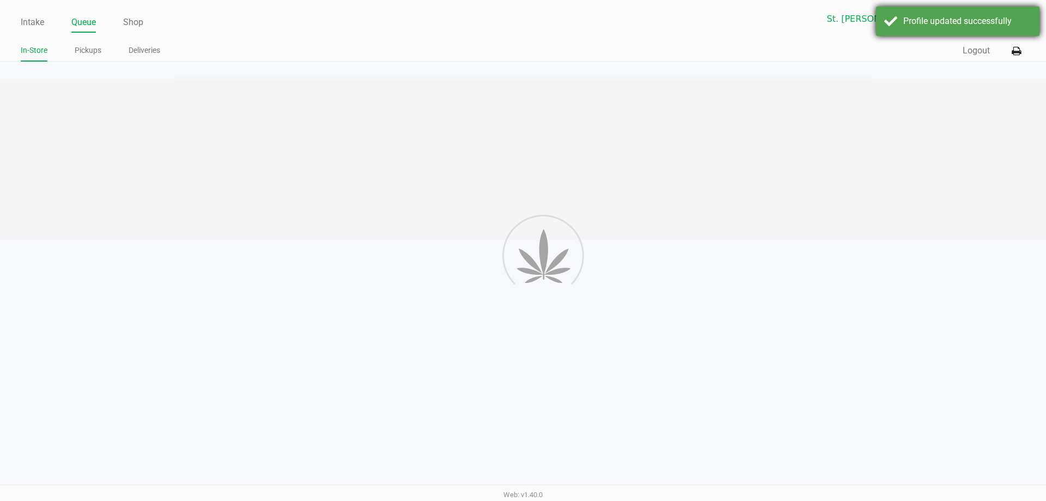
click at [943, 21] on div "Profile updated successfully" at bounding box center [967, 21] width 128 height 13
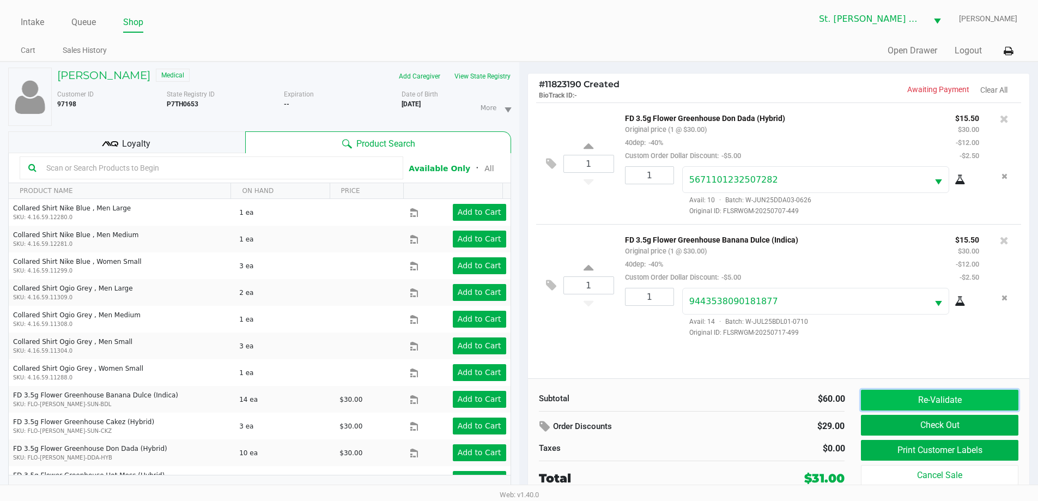
click at [937, 401] on button "Re-Validate" at bounding box center [939, 400] width 157 height 21
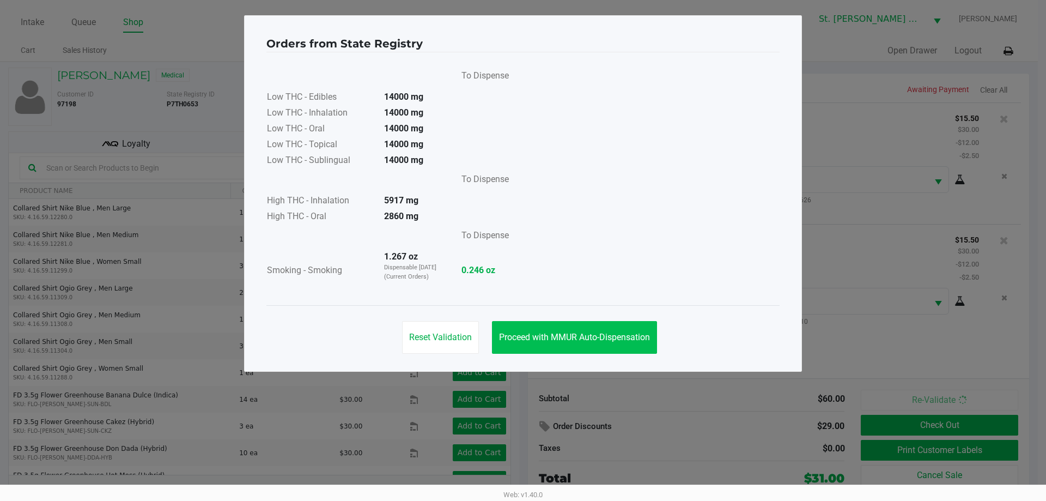
drag, startPoint x: 575, startPoint y: 376, endPoint x: 576, endPoint y: 327, distance: 48.5
click at [576, 364] on ngb-modal-window "Orders from State Registry To Dispense Low THC - Edibles 14000 mg Low THC - Inh…" at bounding box center [523, 250] width 1046 height 501
click at [576, 327] on button "Proceed with MMUR Auto-Dispensation" at bounding box center [574, 337] width 165 height 33
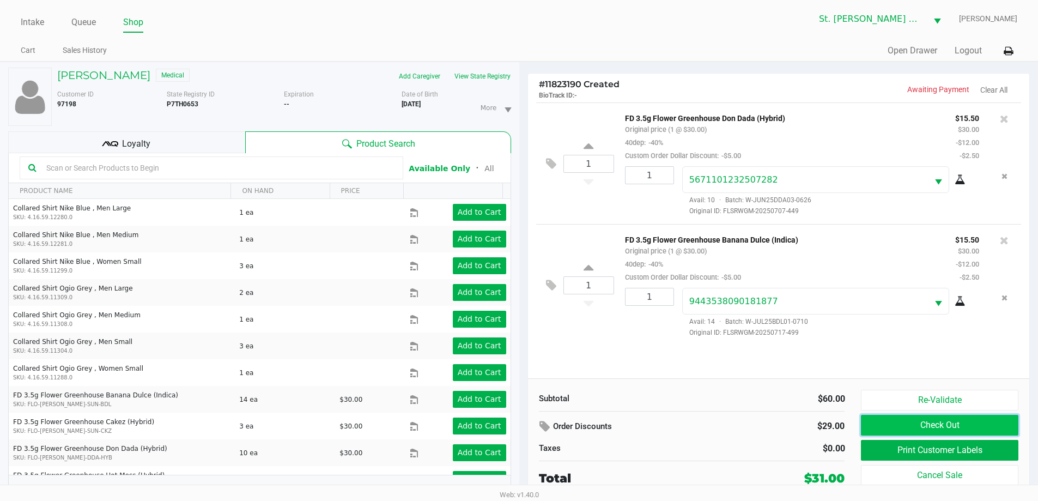
click at [921, 422] on button "Check Out" at bounding box center [939, 425] width 157 height 21
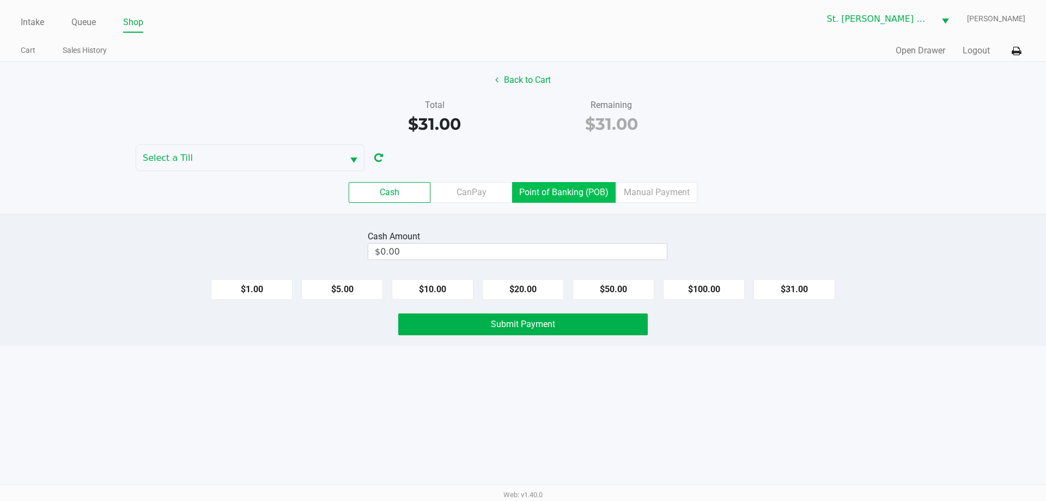
click at [535, 197] on label "Point of Banking (POB)" at bounding box center [564, 192] width 104 height 21
click at [0, 0] on 7 "Point of Banking (POB)" at bounding box center [0, 0] width 0 height 0
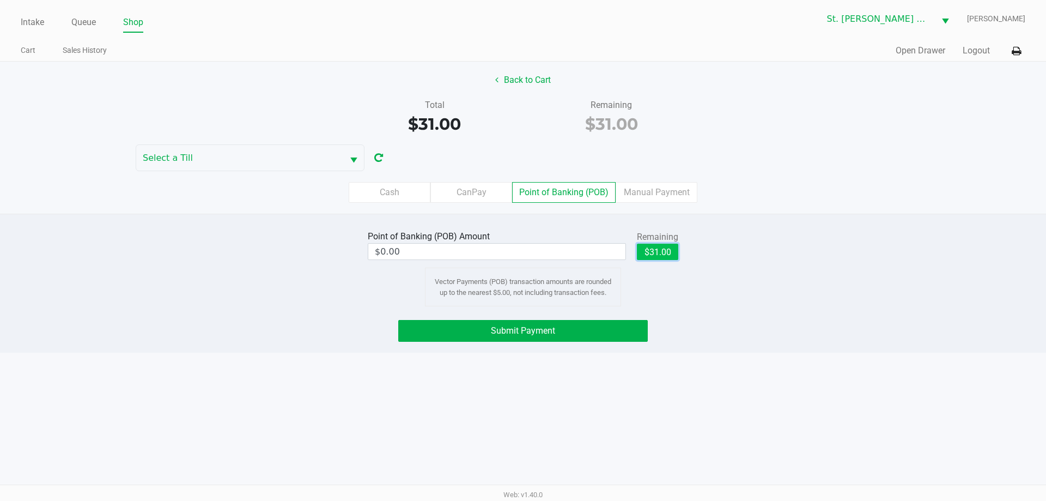
click at [664, 258] on button "$31.00" at bounding box center [657, 252] width 41 height 16
type input "$31.00"
click at [237, 132] on div "Total $31.00 Remaining $31.00" at bounding box center [523, 118] width 1063 height 38
click at [234, 136] on div "Total $31.00 Remaining $31.00" at bounding box center [523, 118] width 1063 height 38
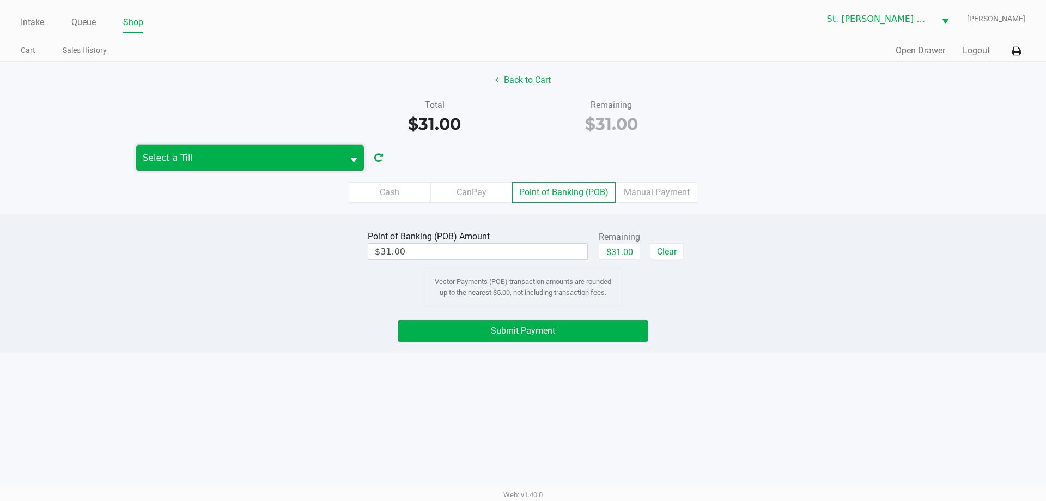
click at [229, 157] on span "Select a Till" at bounding box center [240, 157] width 194 height 13
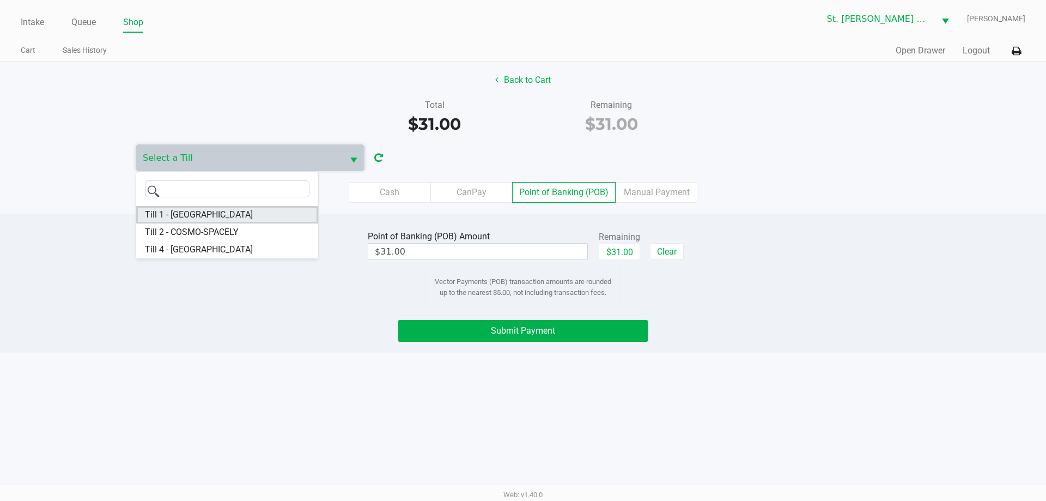
click at [223, 212] on li "Till 1 - COSTA-RICA" at bounding box center [227, 214] width 182 height 17
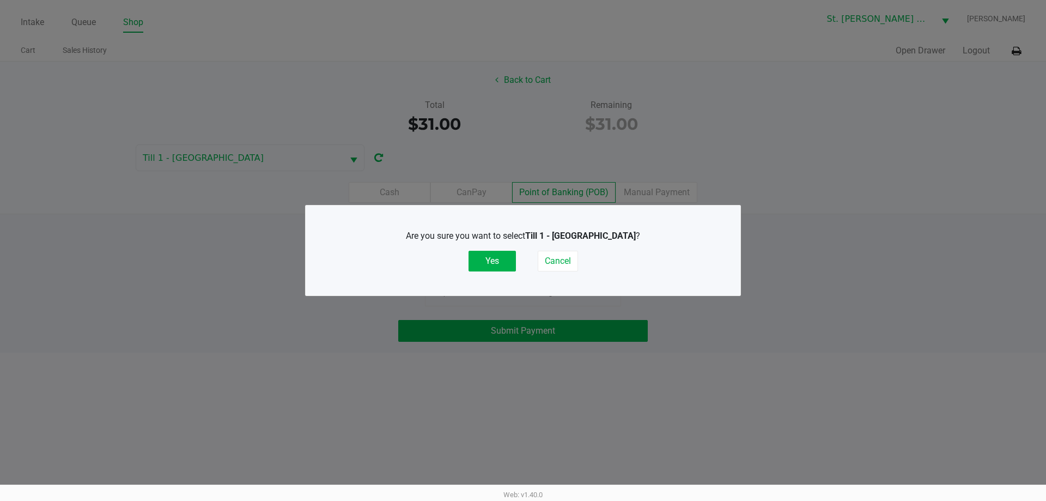
drag, startPoint x: 505, startPoint y: 281, endPoint x: 497, endPoint y: 262, distance: 20.2
click at [503, 279] on div "Are you sure you want to select Till 1 - COSTA-RICA ? Yes Cancel" at bounding box center [522, 250] width 391 height 68
click at [497, 262] on button "Yes" at bounding box center [492, 261] width 47 height 21
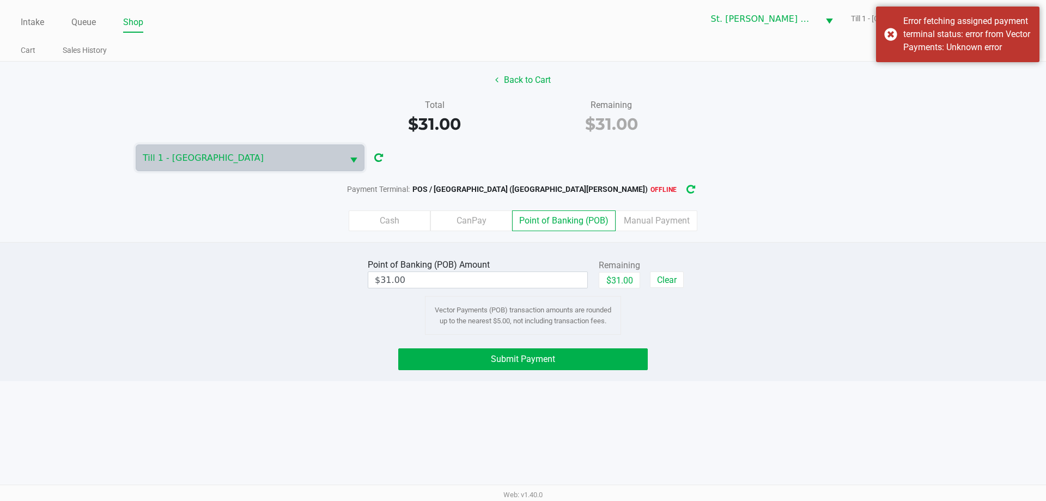
click at [687, 187] on icon "button" at bounding box center [691, 190] width 9 height 8
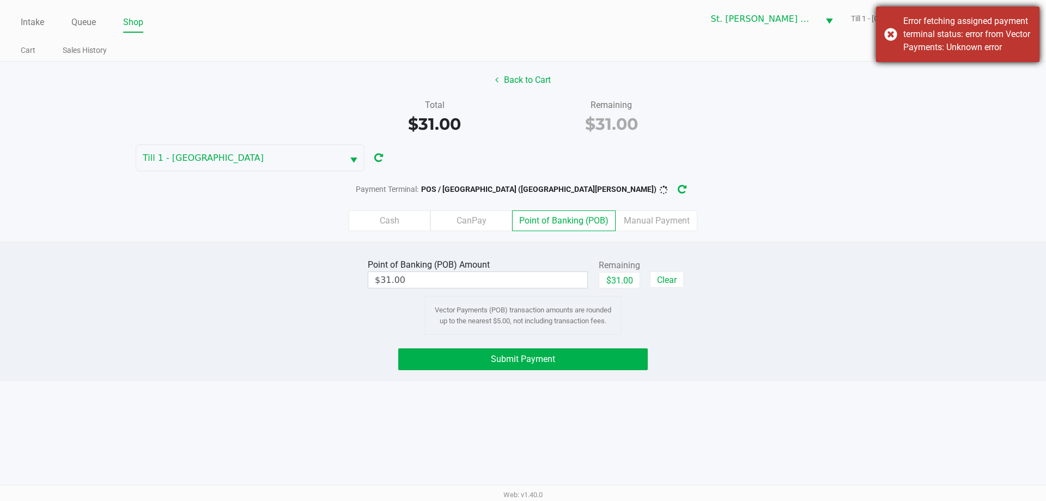
click at [898, 38] on div "Error fetching assigned payment terminal status: error from Vector Payments: Un…" at bounding box center [957, 35] width 163 height 56
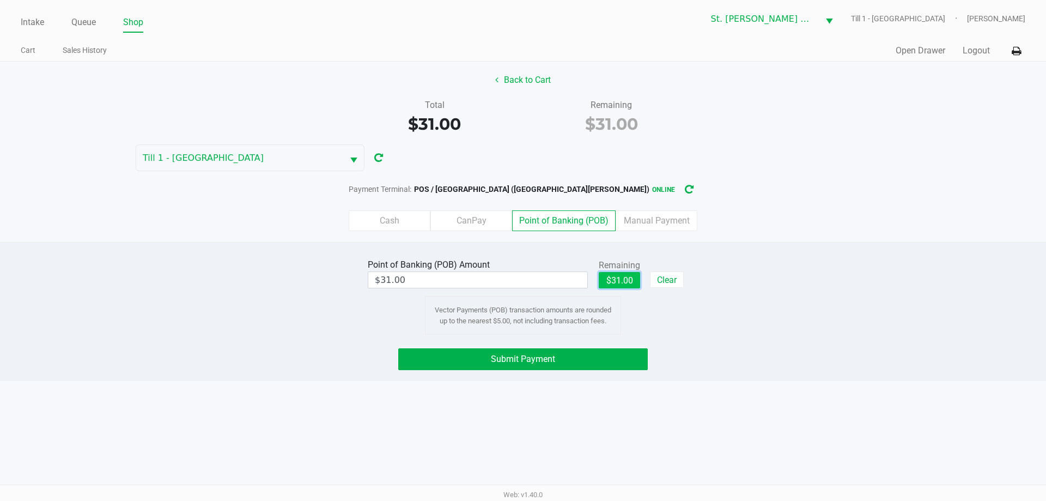
click at [618, 278] on button "$31.00" at bounding box center [619, 280] width 41 height 16
click at [581, 357] on button "Submit Payment" at bounding box center [523, 359] width 250 height 22
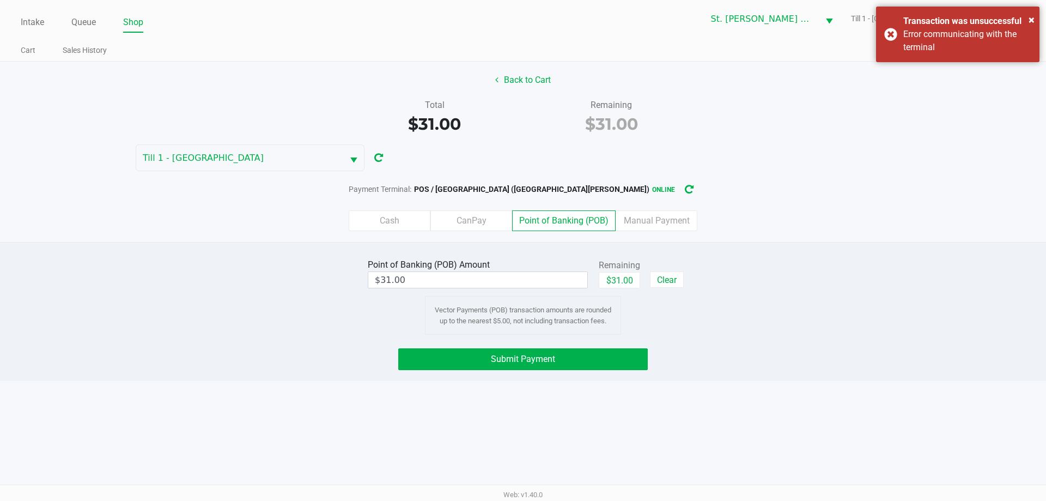
click at [942, 56] on div "× Transaction was unsuccessful Error communicating with the terminal" at bounding box center [957, 35] width 163 height 56
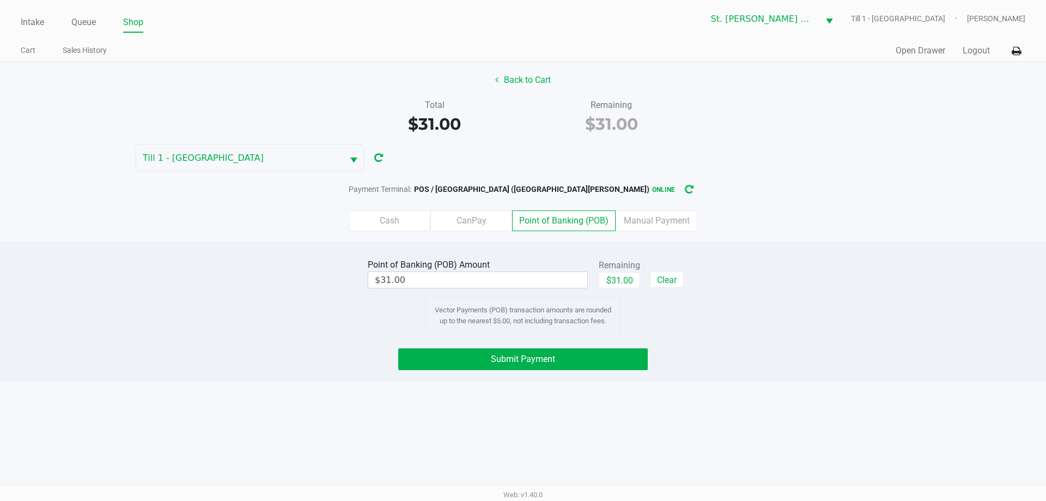
click at [681, 186] on button "button" at bounding box center [689, 189] width 17 height 20
click at [566, 355] on button "Submit Payment" at bounding box center [523, 359] width 250 height 22
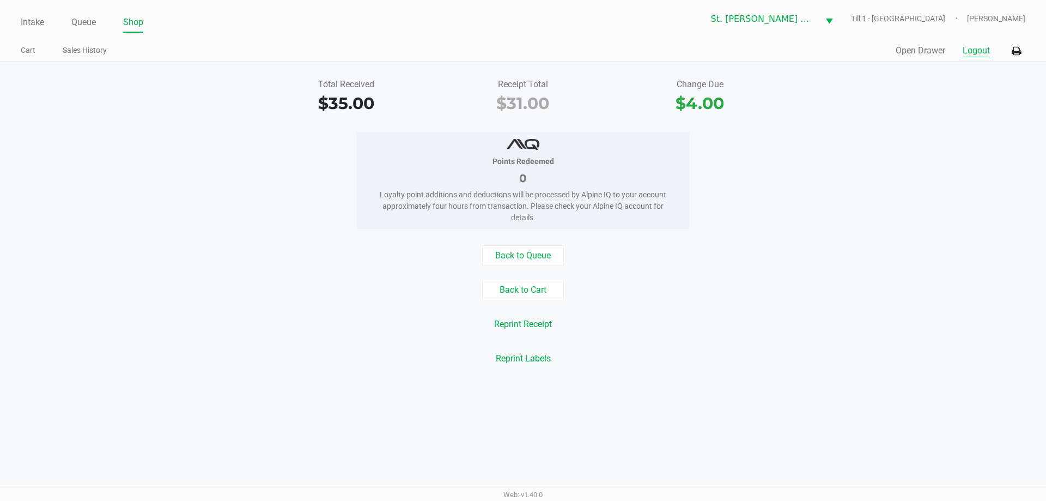
click at [973, 47] on button "Logout" at bounding box center [976, 50] width 27 height 13
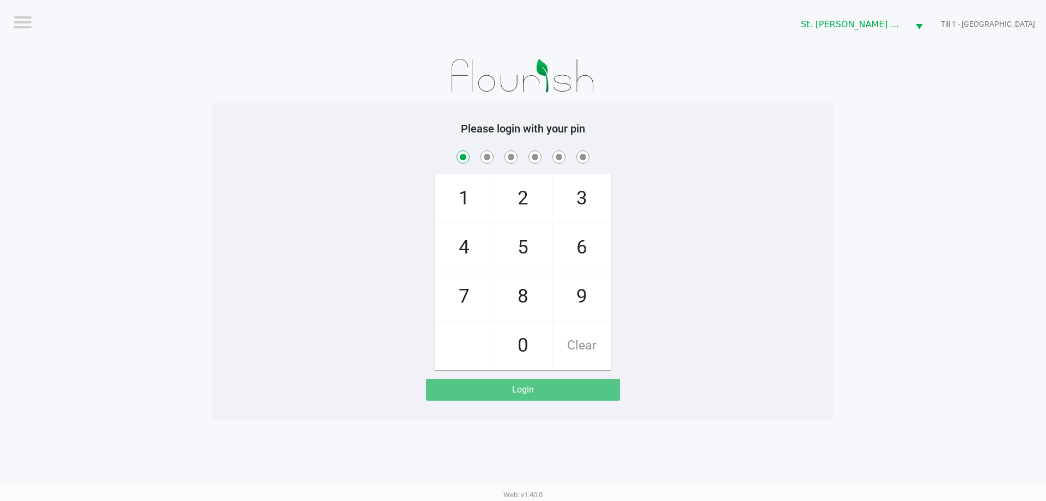
checkbox input "true"
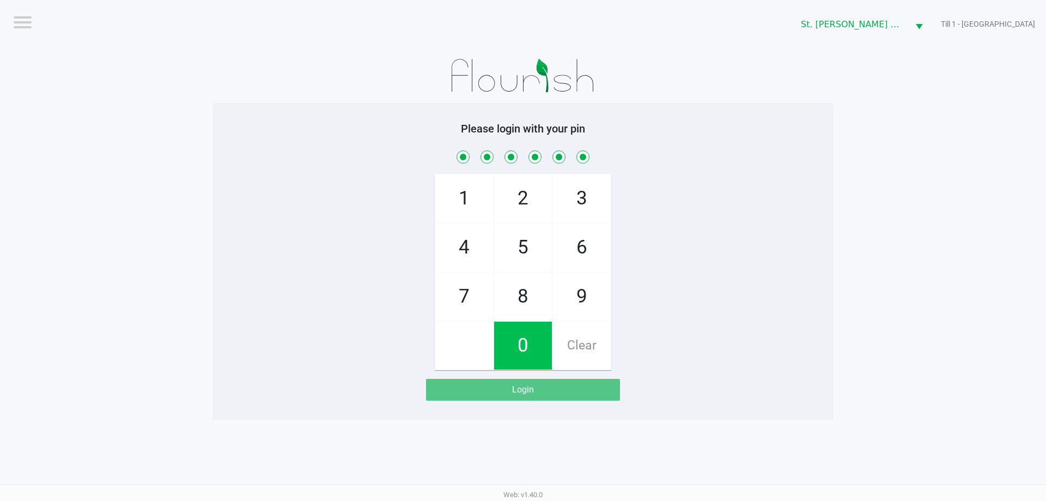
checkbox input "true"
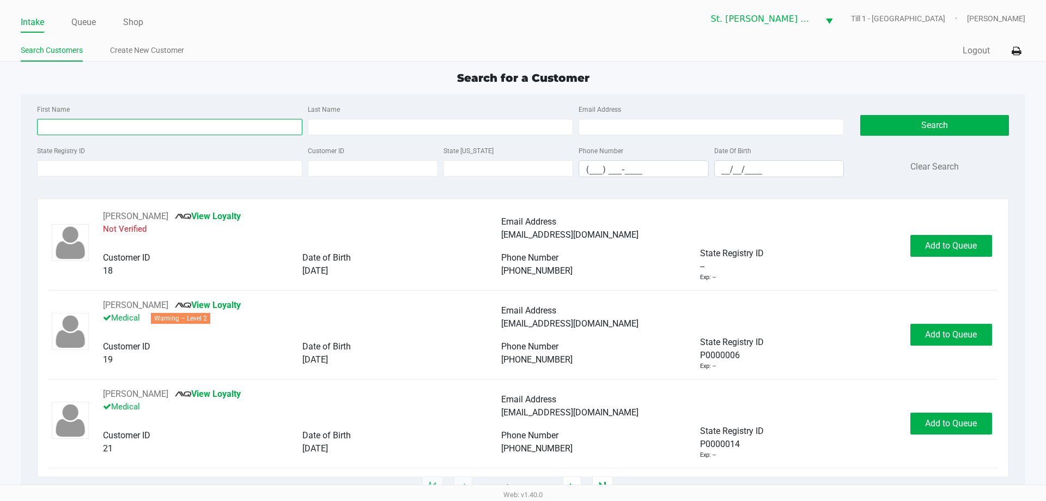
click at [66, 129] on input "First Name" at bounding box center [169, 127] width 265 height 16
type input "mARIAH"
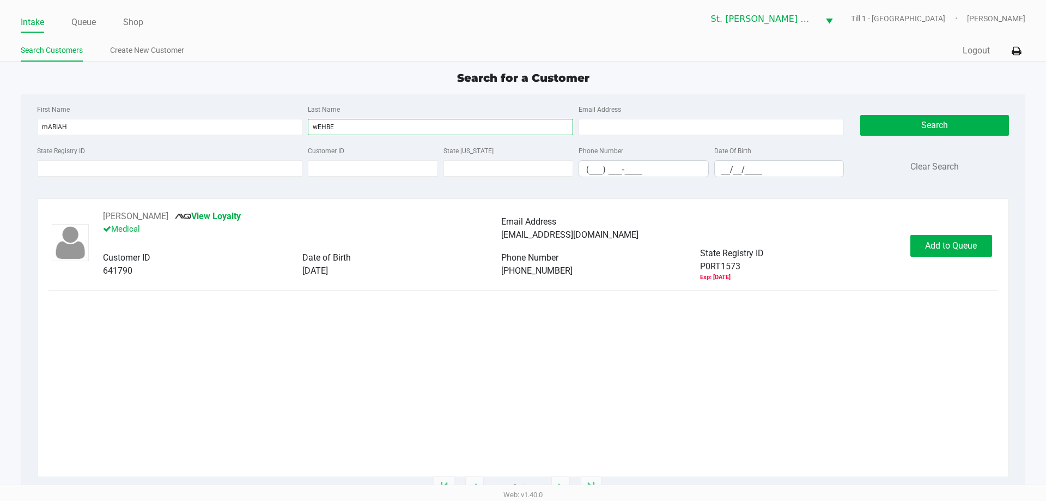
type input "wEHBE"
click at [968, 257] on div "MARIAH WEHBE View Loyalty Medical Email Address mariahwehbe@yahoo.com Customer …" at bounding box center [522, 246] width 949 height 72
click at [964, 245] on span "Add to Queue" at bounding box center [951, 245] width 52 height 10
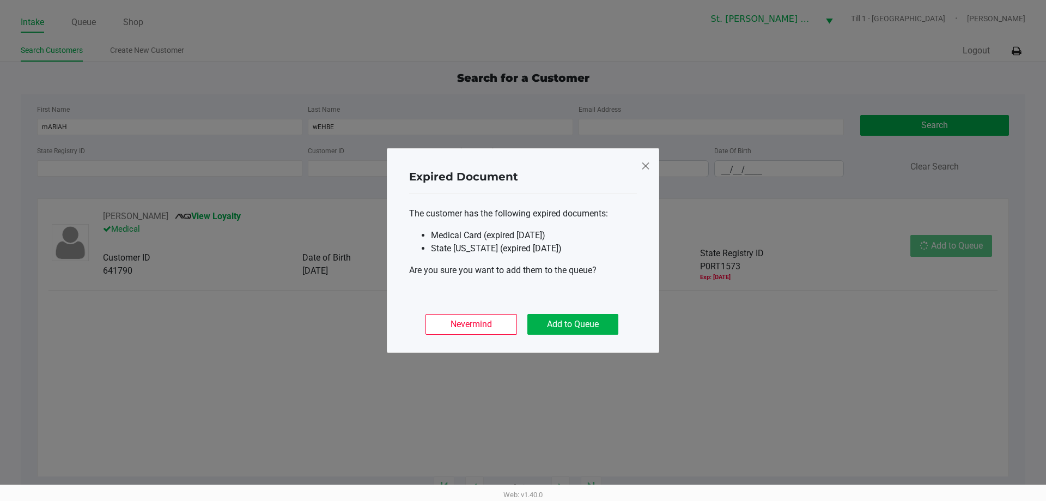
click at [553, 307] on div "Nevermind Add to Queue" at bounding box center [523, 320] width 228 height 43
click at [566, 325] on button "Add to Queue" at bounding box center [572, 324] width 91 height 21
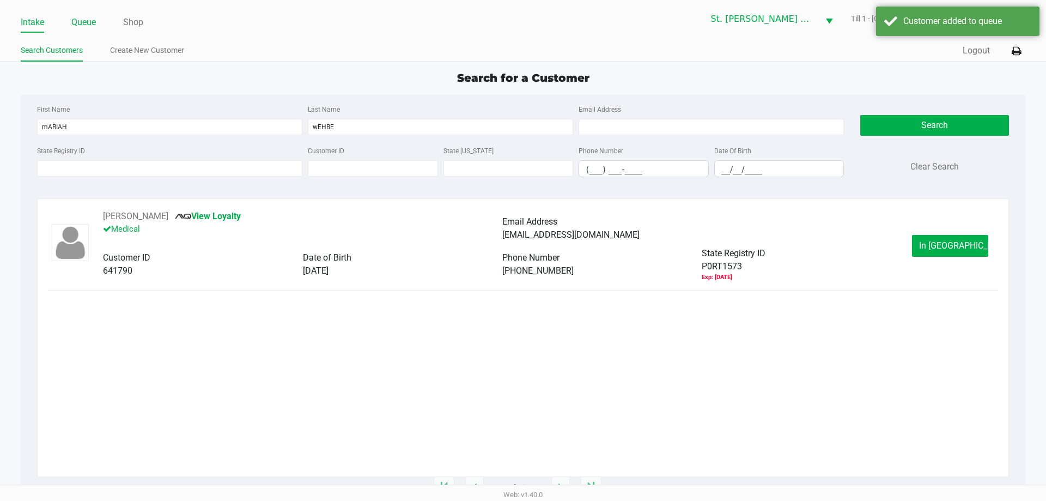
click at [86, 21] on link "Queue" at bounding box center [83, 22] width 25 height 15
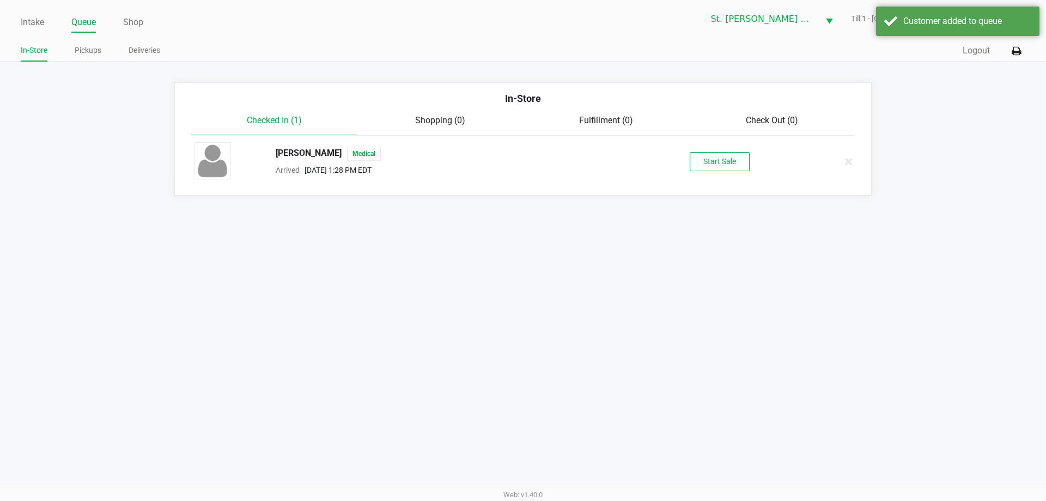
click at [736, 172] on div "MARIAH WEHBE Medical Arrived Aug 21, 2025 1:28 PM EDT Start Sale" at bounding box center [523, 161] width 675 height 38
click at [732, 166] on button "Start Sale" at bounding box center [720, 161] width 60 height 19
click at [897, 31] on div "Customer added to queue" at bounding box center [957, 21] width 163 height 29
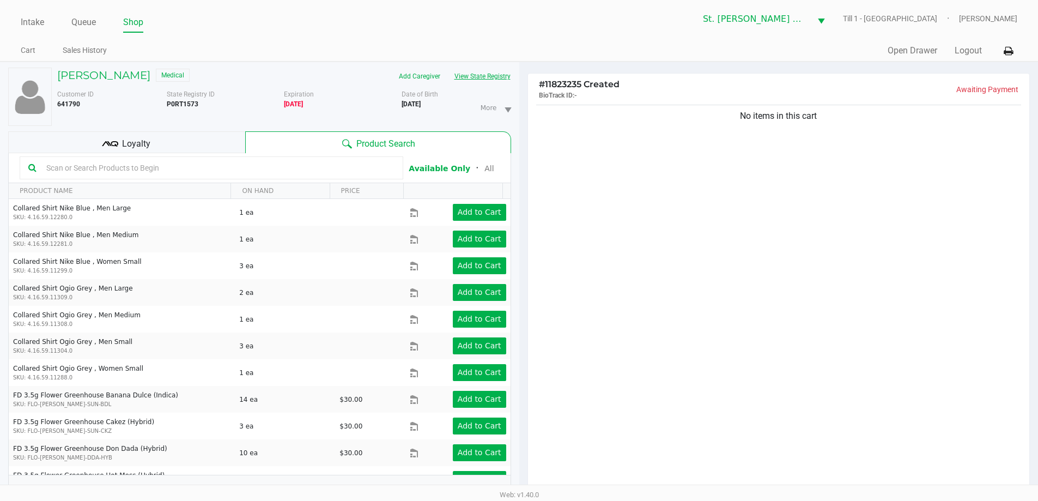
click at [470, 72] on button "View State Registry" at bounding box center [479, 76] width 64 height 17
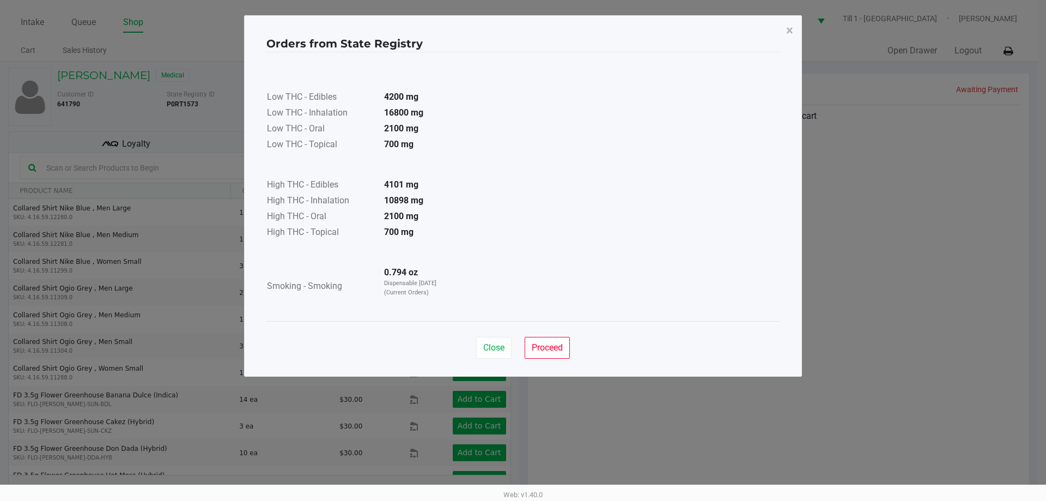
click at [543, 332] on div "Close Proceed" at bounding box center [522, 343] width 513 height 44
click at [574, 338] on div "Close Proceed" at bounding box center [522, 343] width 513 height 44
click at [569, 340] on button "Proceed" at bounding box center [547, 348] width 45 height 22
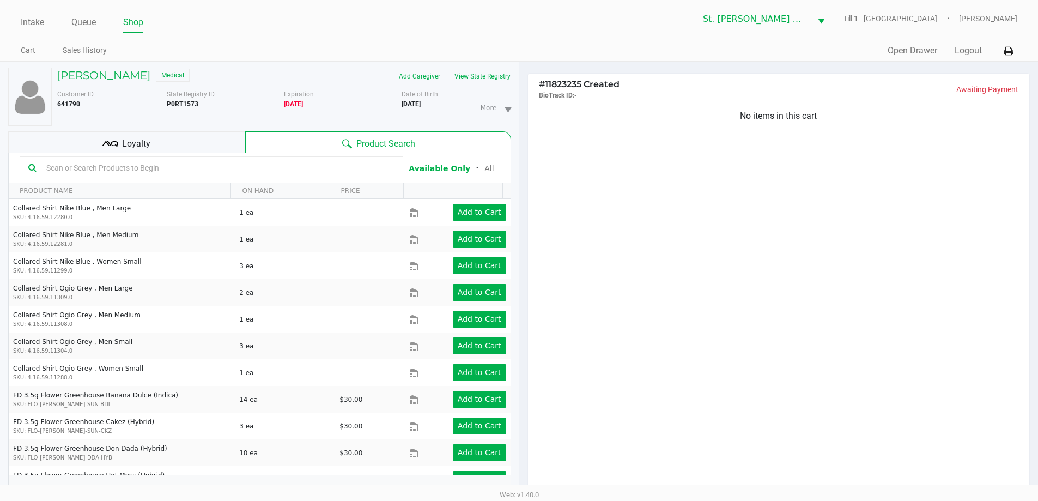
click at [631, 238] on div "Low THC - Edibles 4200 mg Low THC - Inhalation 16800 mg Low THC - Oral 2100 mg …" at bounding box center [519, 159] width 513 height 242
click at [167, 132] on div "Loyalty" at bounding box center [126, 142] width 237 height 22
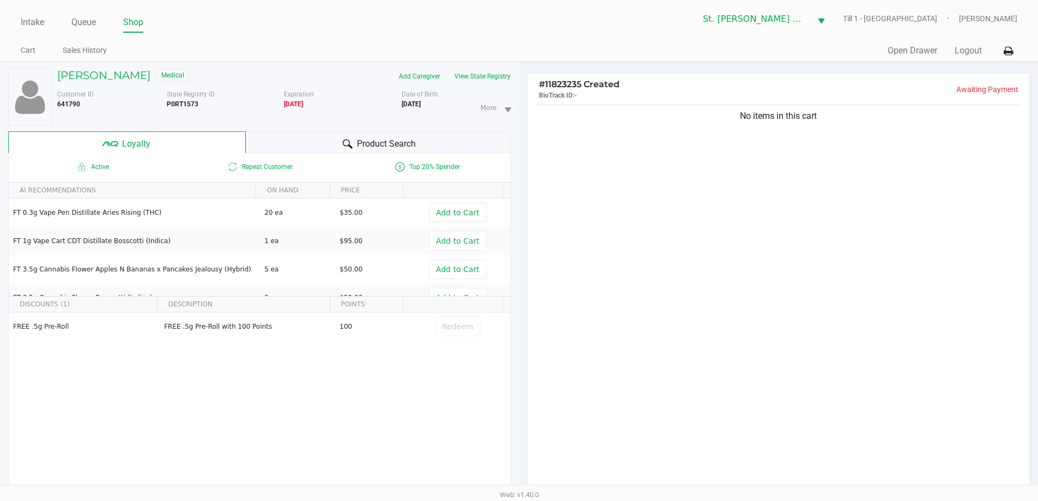
click at [789, 290] on div "No items in this cart" at bounding box center [779, 300] width 502 height 396
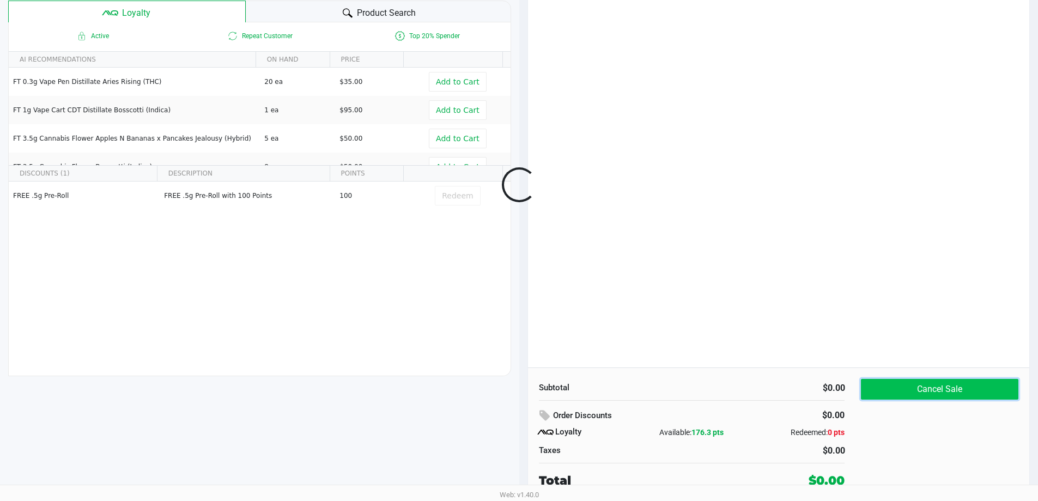
click at [914, 389] on button "Cancel Sale" at bounding box center [939, 389] width 157 height 21
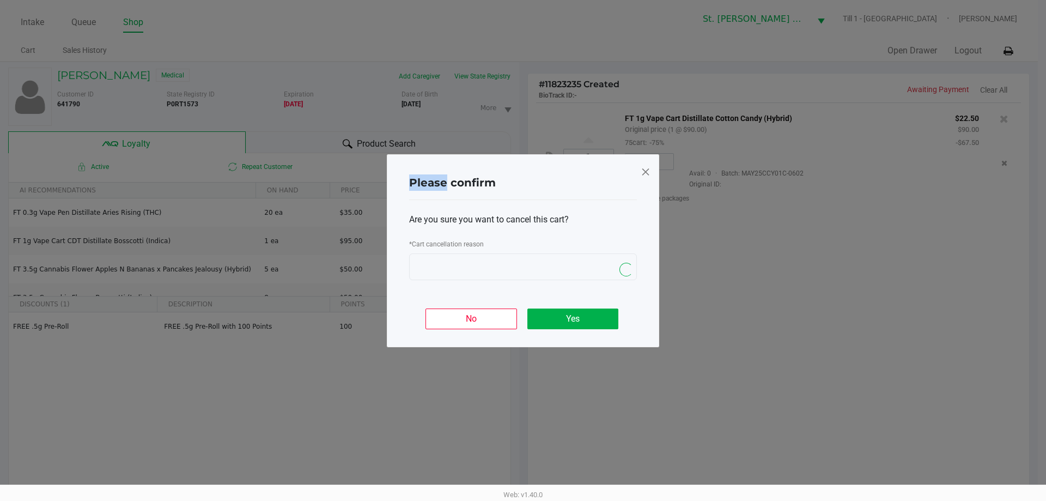
click at [916, 389] on ngb-modal-window "Please confirm Are you sure you want to cancel this cart? * Cart cancellation r…" at bounding box center [523, 250] width 1046 height 501
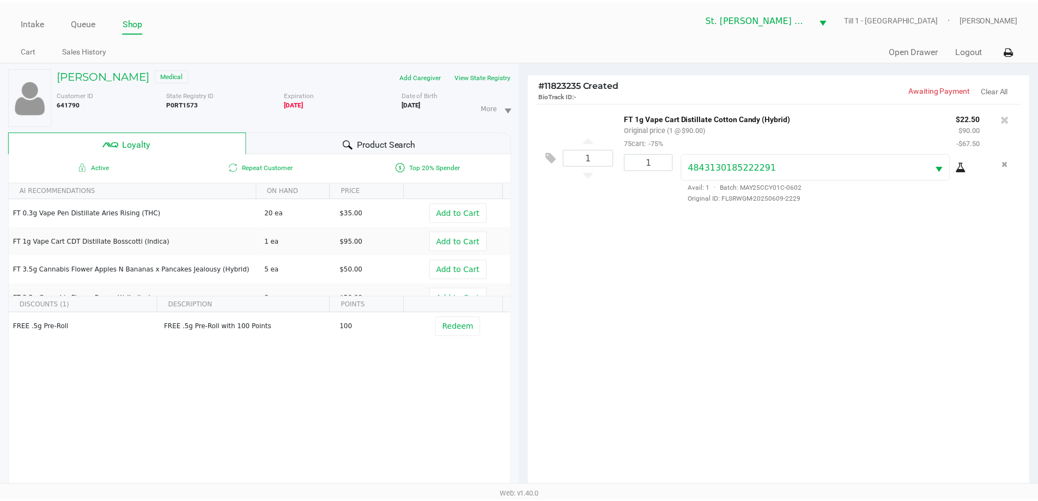
scroll to position [131, 0]
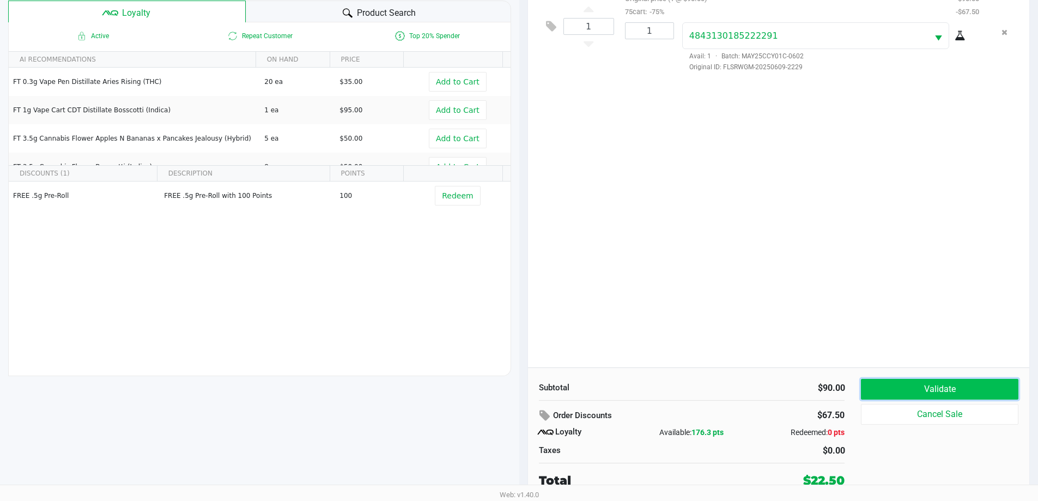
click at [962, 392] on button "Validate" at bounding box center [939, 389] width 157 height 21
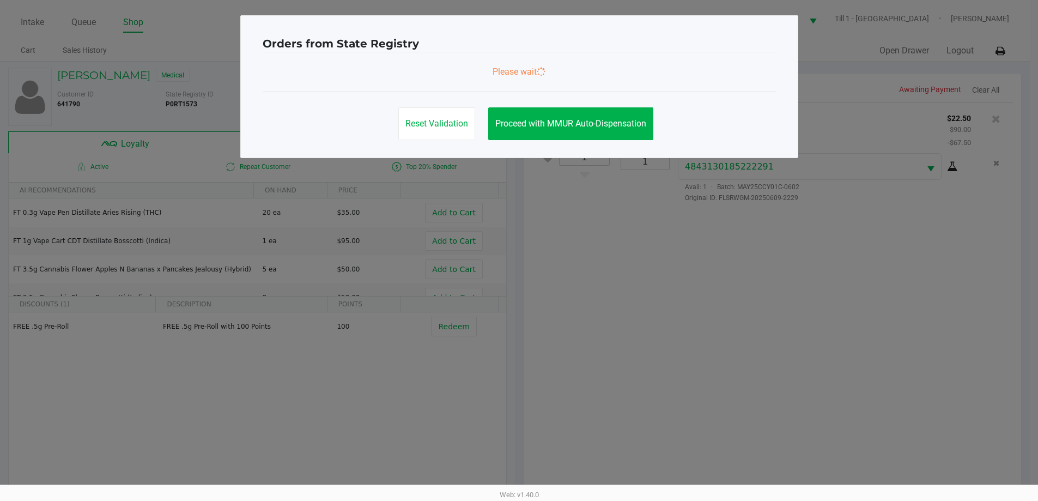
scroll to position [0, 0]
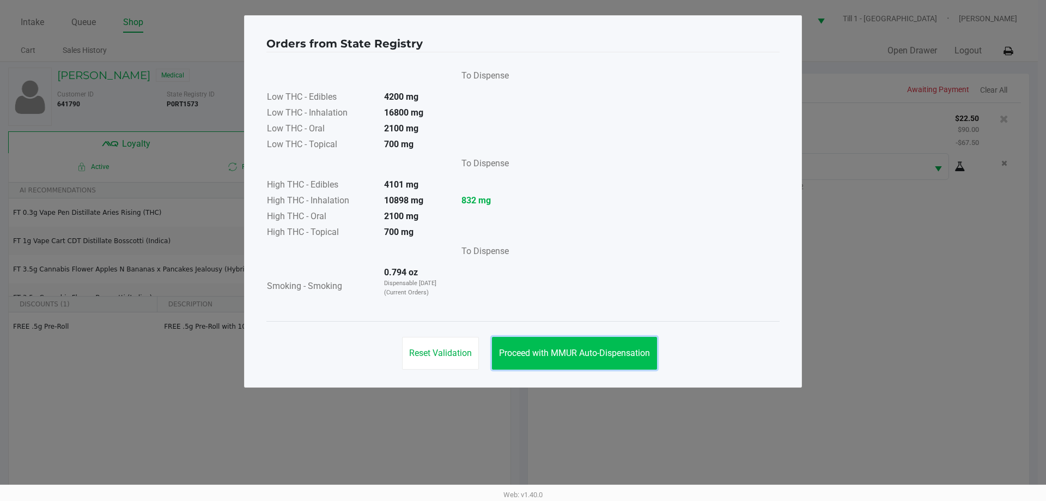
click at [580, 355] on span "Proceed with MMUR Auto-Dispensation" at bounding box center [574, 353] width 151 height 10
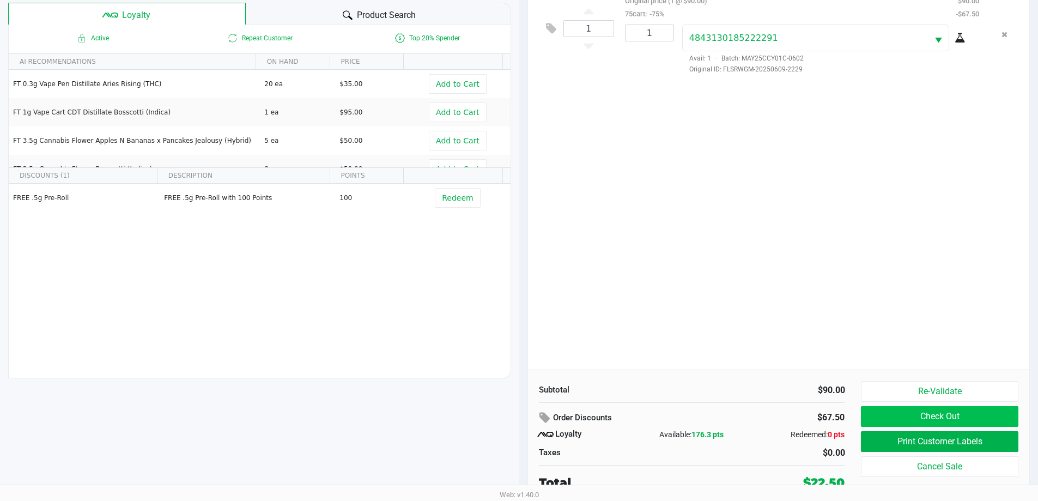
scroll to position [131, 0]
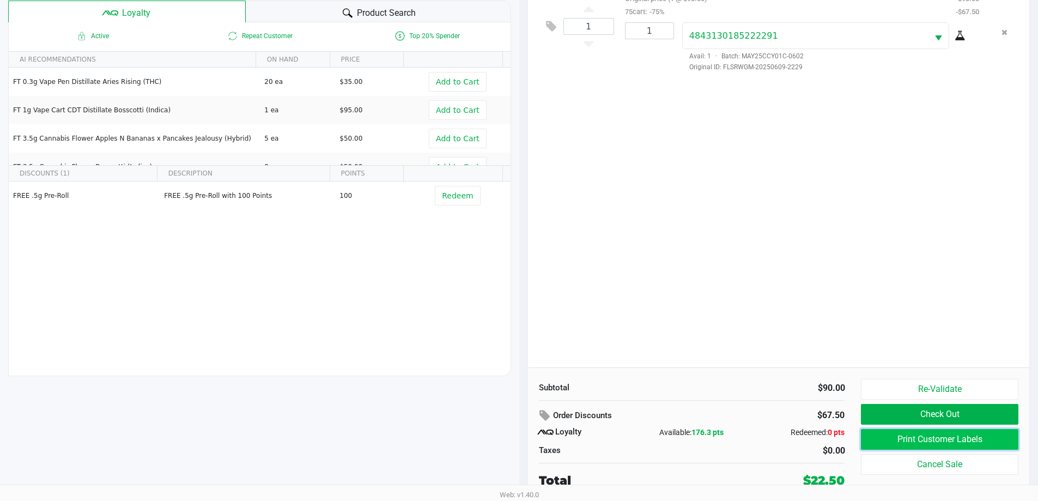
click at [898, 431] on button "Print Customer Labels" at bounding box center [939, 439] width 157 height 21
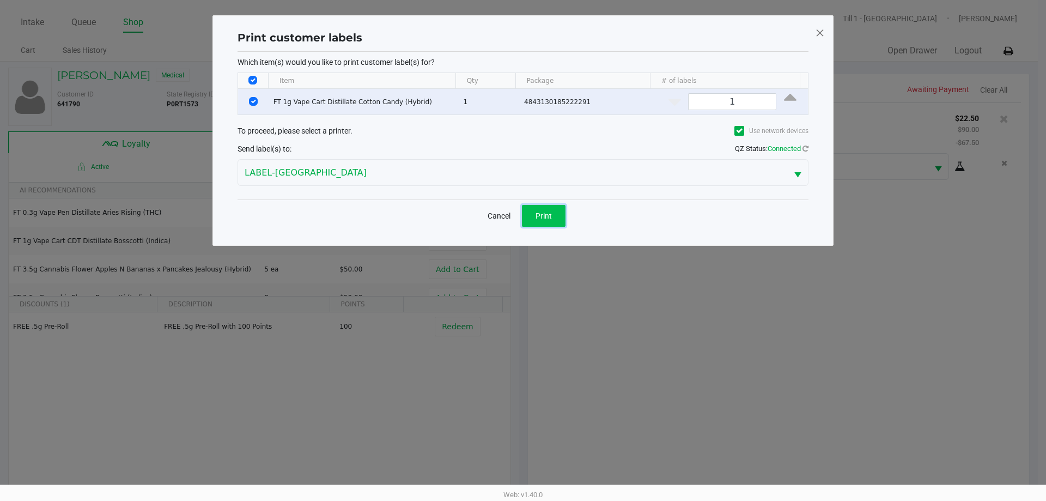
click at [531, 212] on button "Print" at bounding box center [544, 216] width 44 height 22
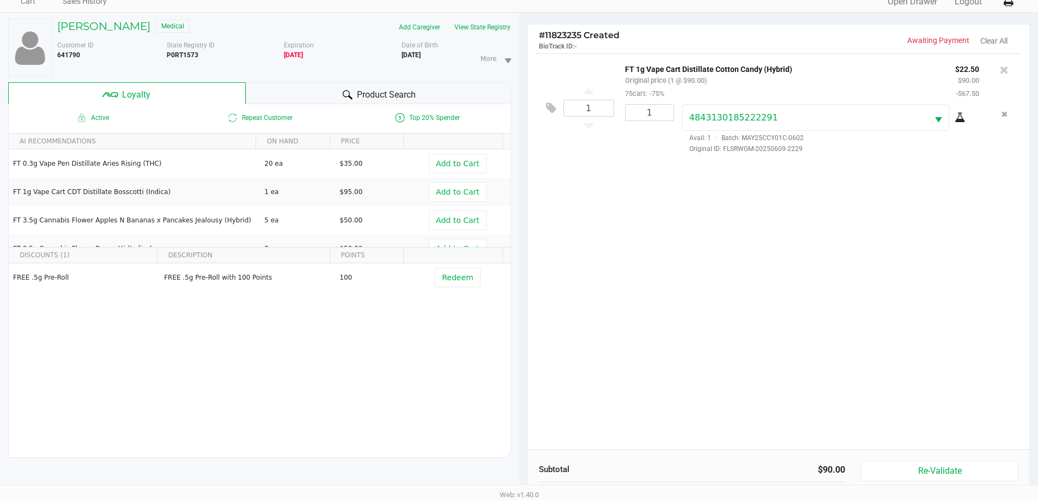
scroll to position [131, 0]
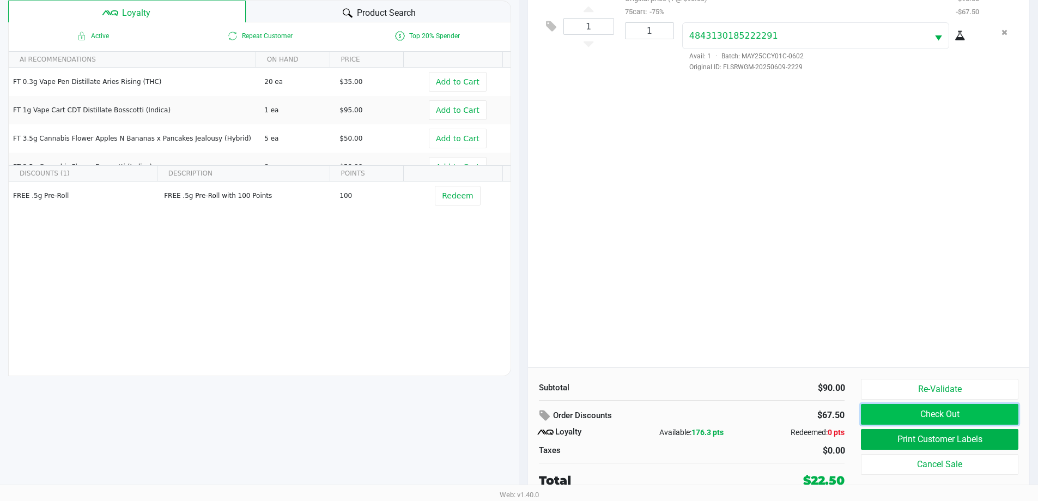
click at [934, 412] on button "Check Out" at bounding box center [939, 414] width 157 height 21
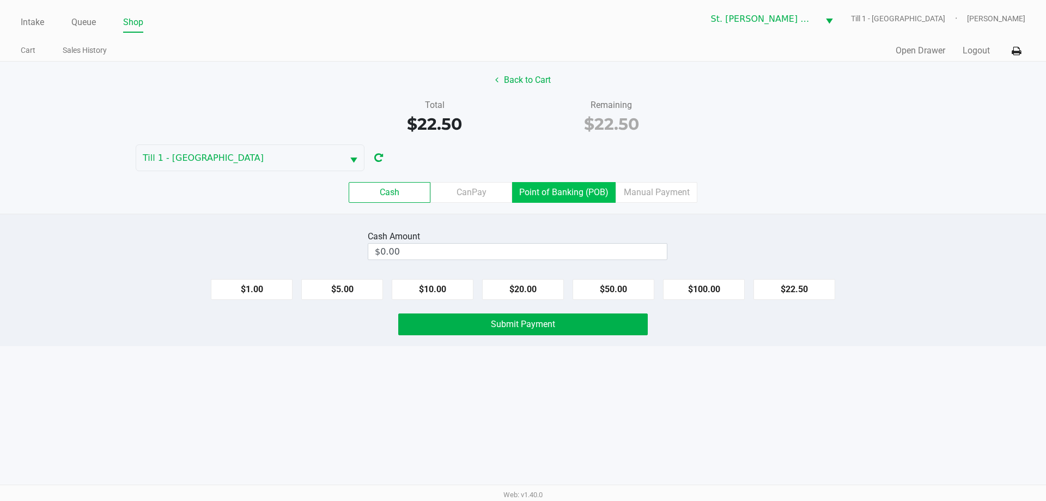
click at [573, 201] on label "Point of Banking (POB)" at bounding box center [564, 192] width 104 height 21
click at [0, 0] on 7 "Point of Banking (POB)" at bounding box center [0, 0] width 0 height 0
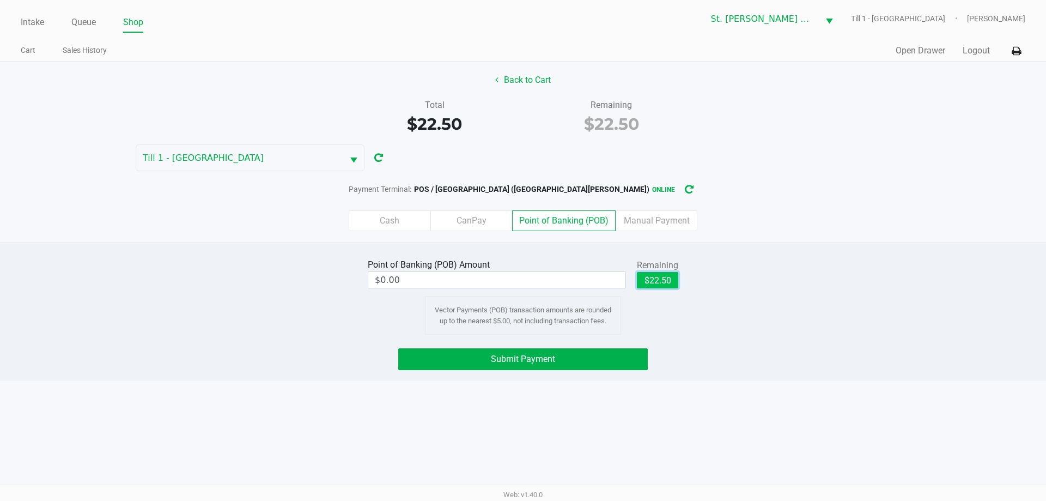
click at [673, 284] on button "$22.50" at bounding box center [657, 280] width 41 height 16
type input "$22.50"
click at [597, 353] on button "Submit Payment" at bounding box center [523, 359] width 250 height 22
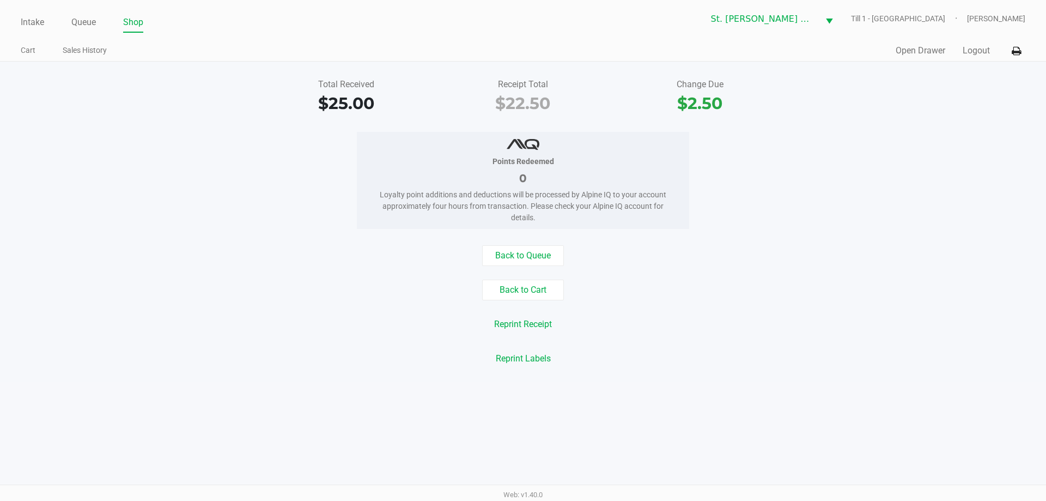
click at [20, 20] on div "Intake Queue Shop St. Pete WC Till 1 - COSTA-RICA Paul Micallef Cart Sales Hist…" at bounding box center [523, 31] width 1046 height 62
click at [30, 16] on link "Intake" at bounding box center [32, 22] width 23 height 15
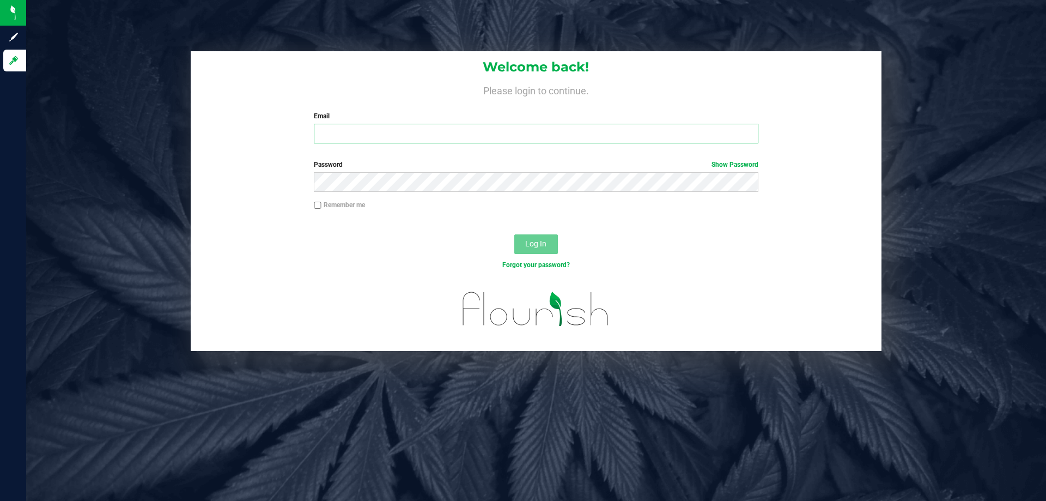
click at [657, 137] on input "Email" at bounding box center [536, 134] width 444 height 20
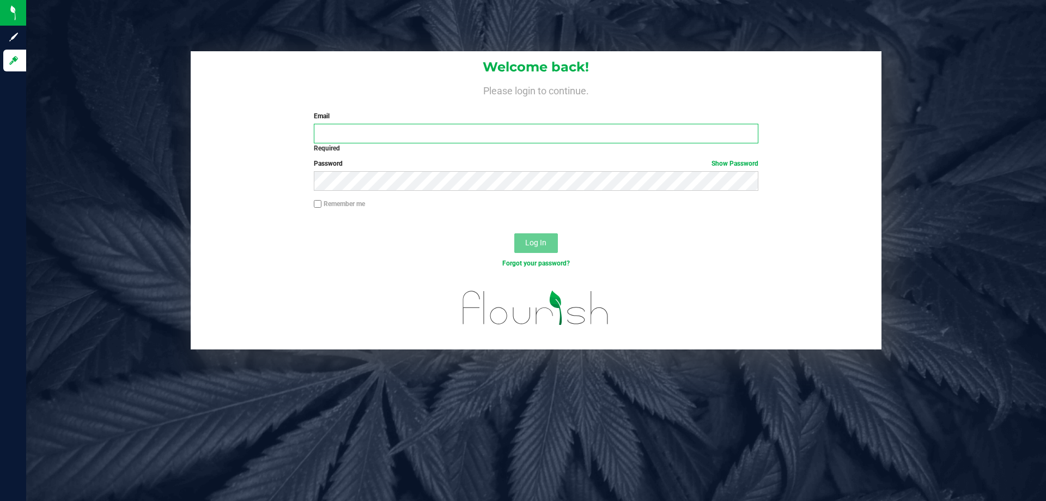
click at [378, 136] on input "Email" at bounding box center [536, 134] width 444 height 20
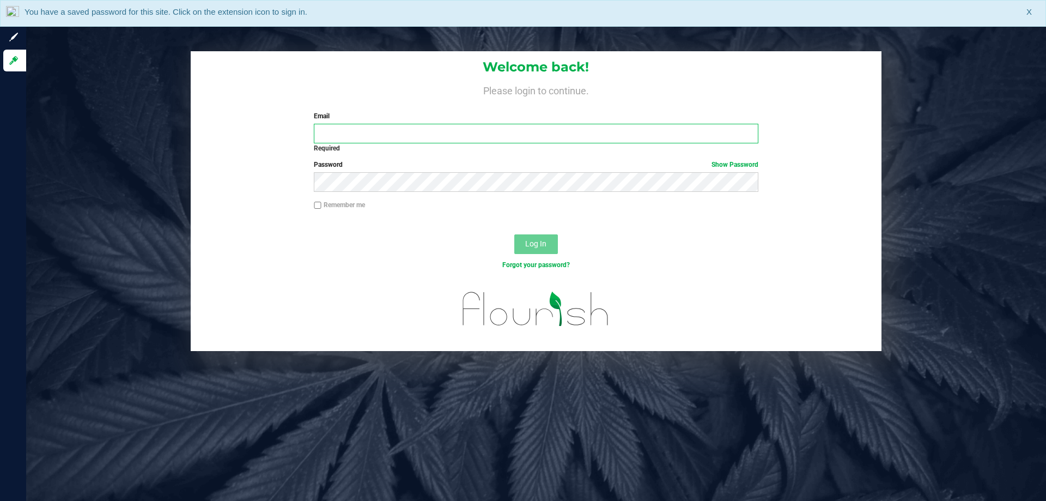
click at [378, 136] on input "Email" at bounding box center [536, 134] width 444 height 20
type input "[EMAIL_ADDRESS][DOMAIN_NAME]"
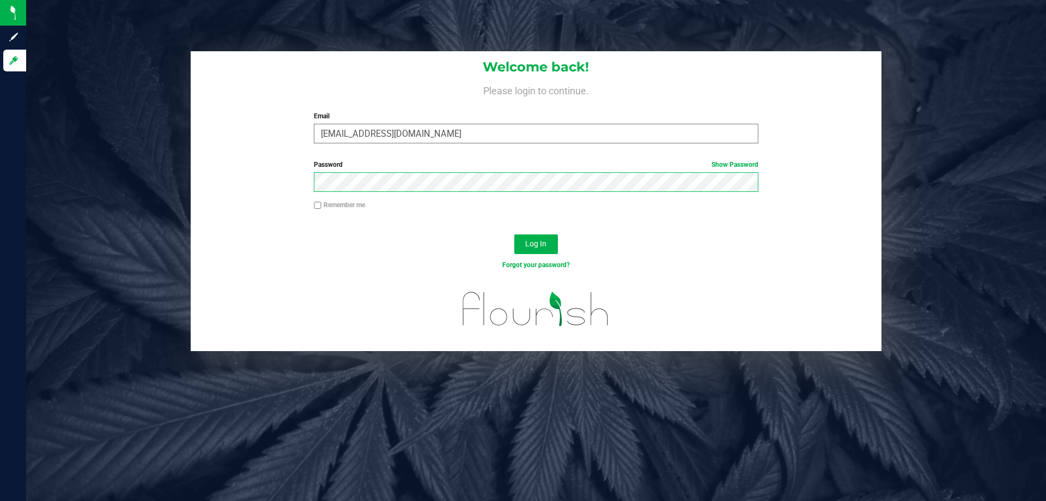
click at [514, 234] on button "Log In" at bounding box center [536, 244] width 44 height 20
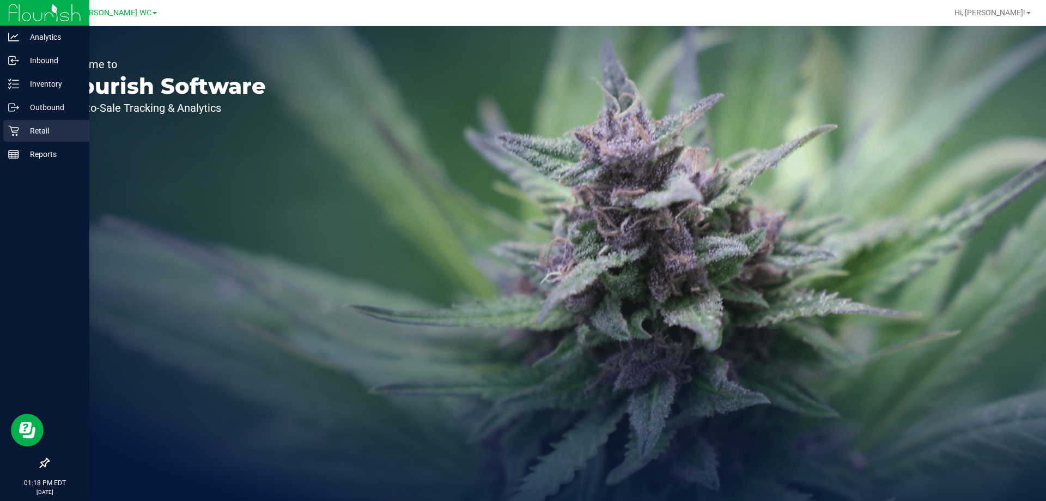
click at [22, 140] on div "Retail" at bounding box center [46, 131] width 86 height 22
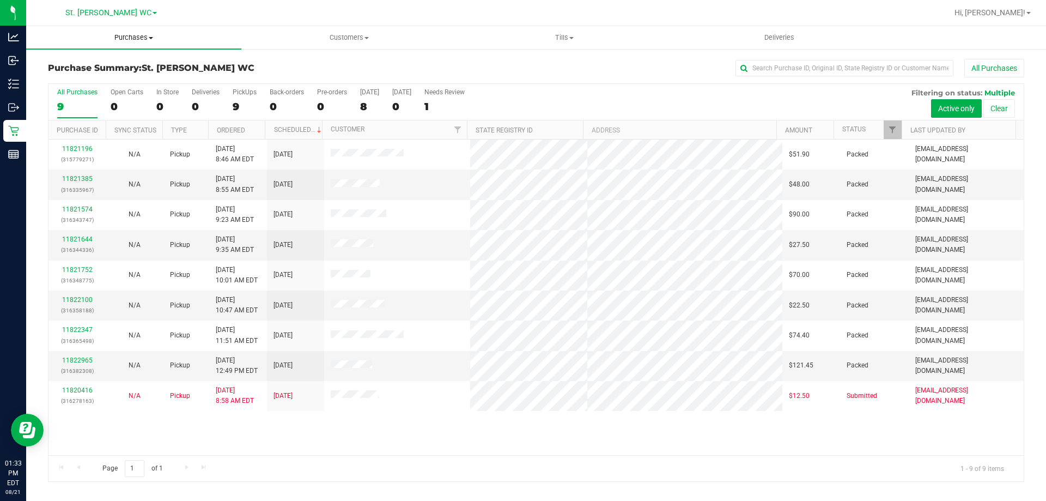
click at [140, 35] on span "Purchases" at bounding box center [133, 38] width 215 height 10
click at [114, 84] on li "Fulfillment" at bounding box center [133, 78] width 215 height 13
